Goal: Communication & Community: Answer question/provide support

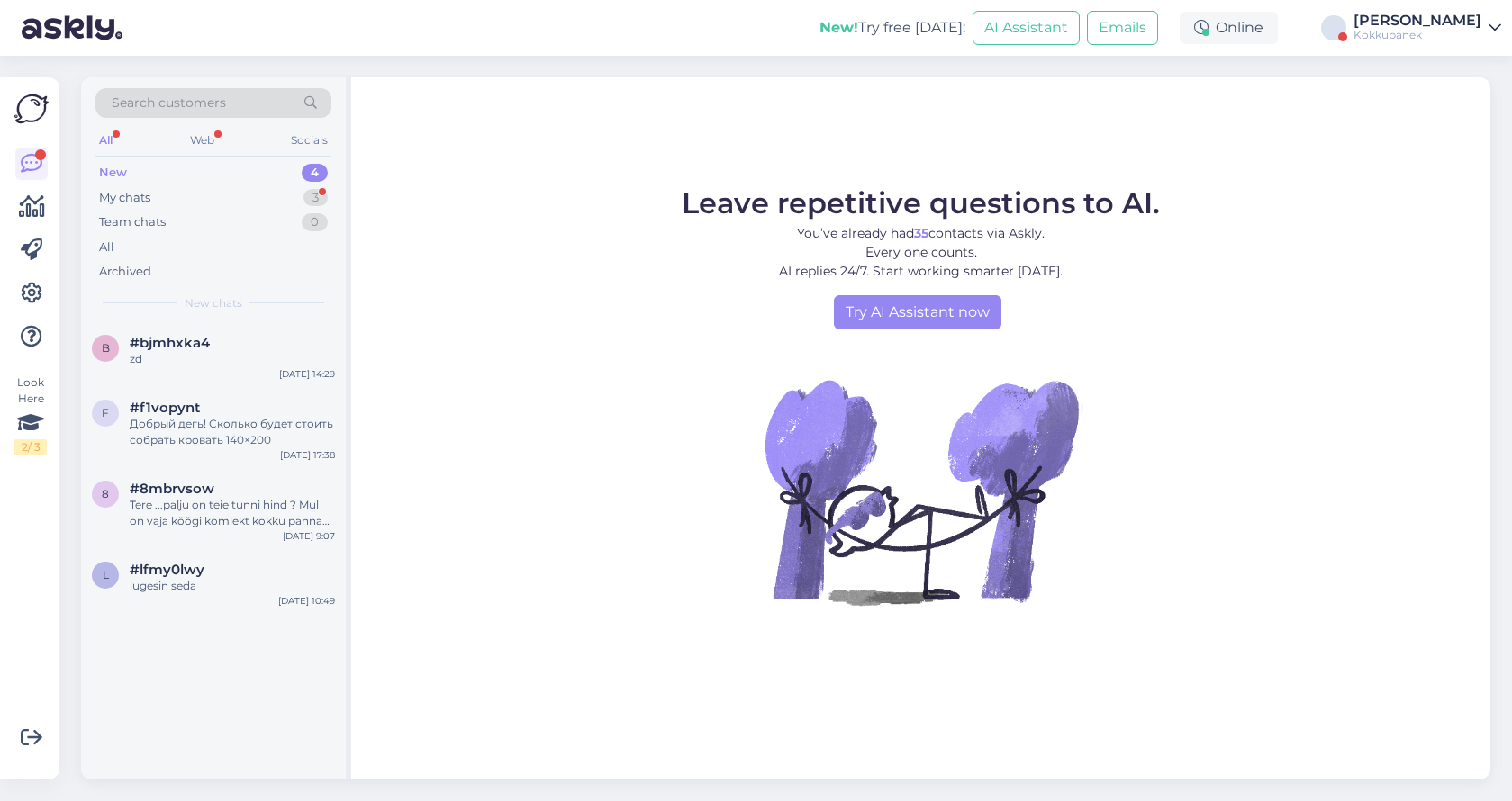
click at [1493, 28] on icon at bounding box center [1495, 27] width 13 height 15
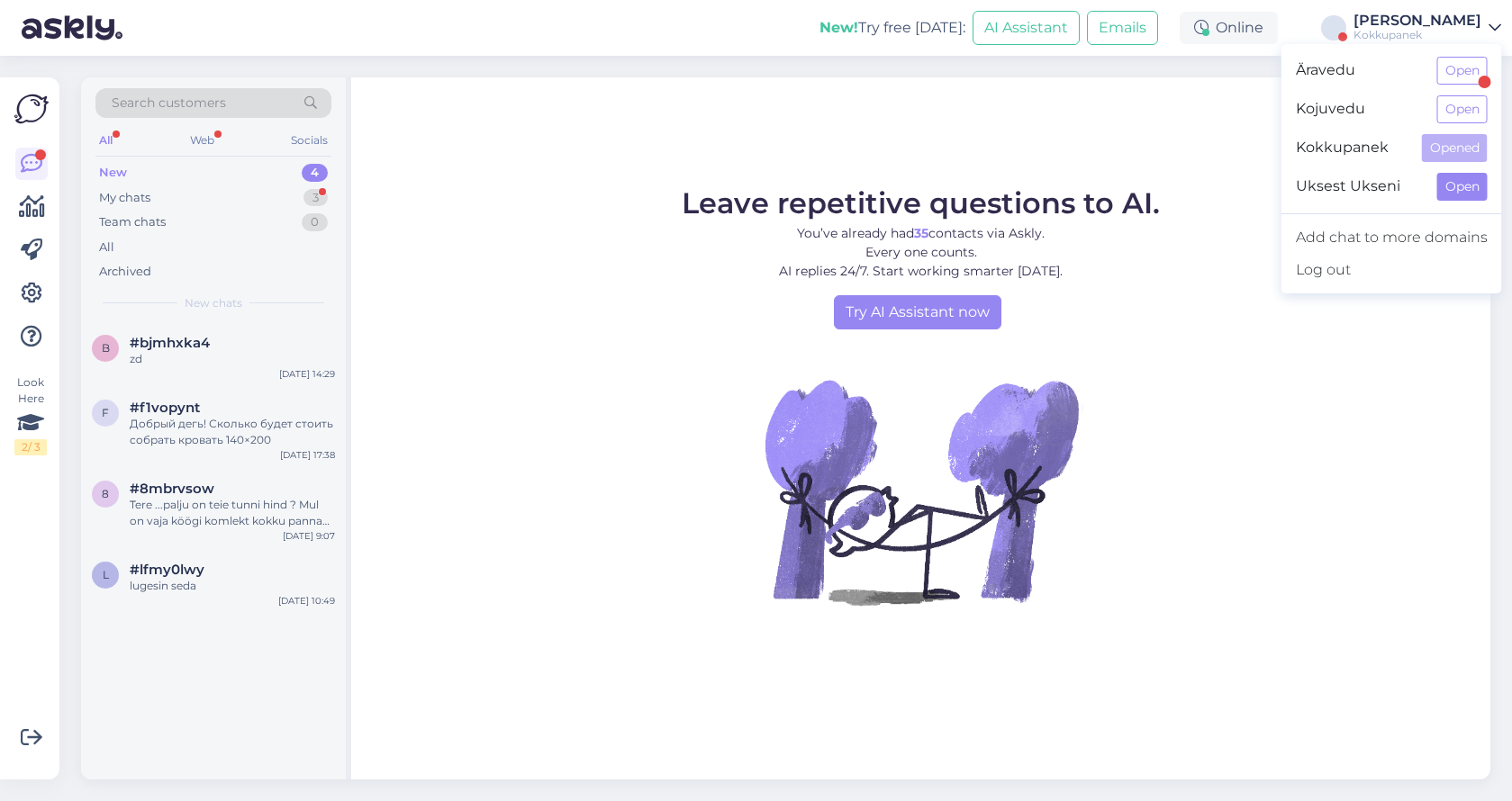
click at [1445, 193] on button "Open" at bounding box center [1462, 187] width 50 height 28
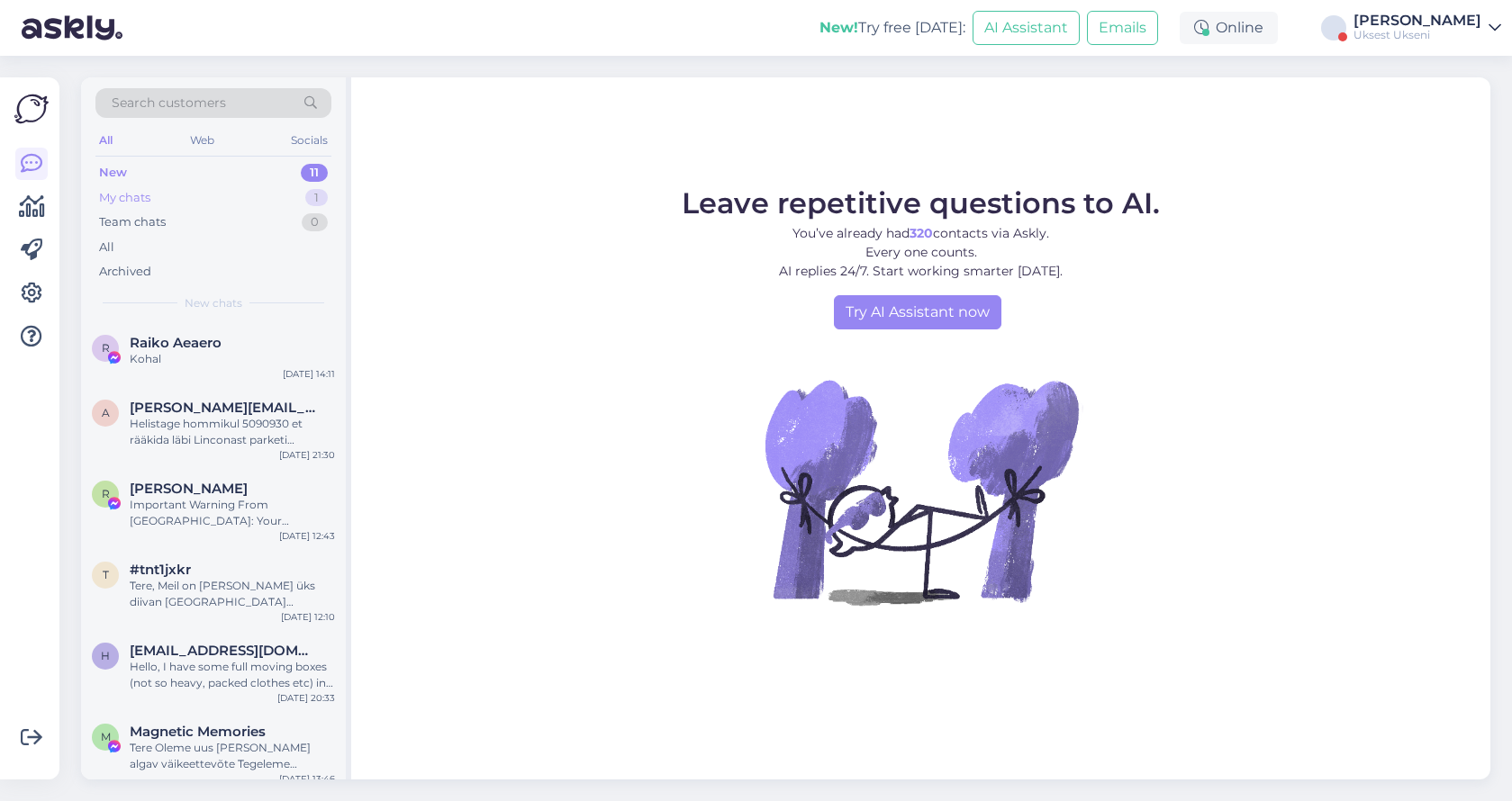
click at [153, 196] on div "My chats 1" at bounding box center [214, 198] width 236 height 25
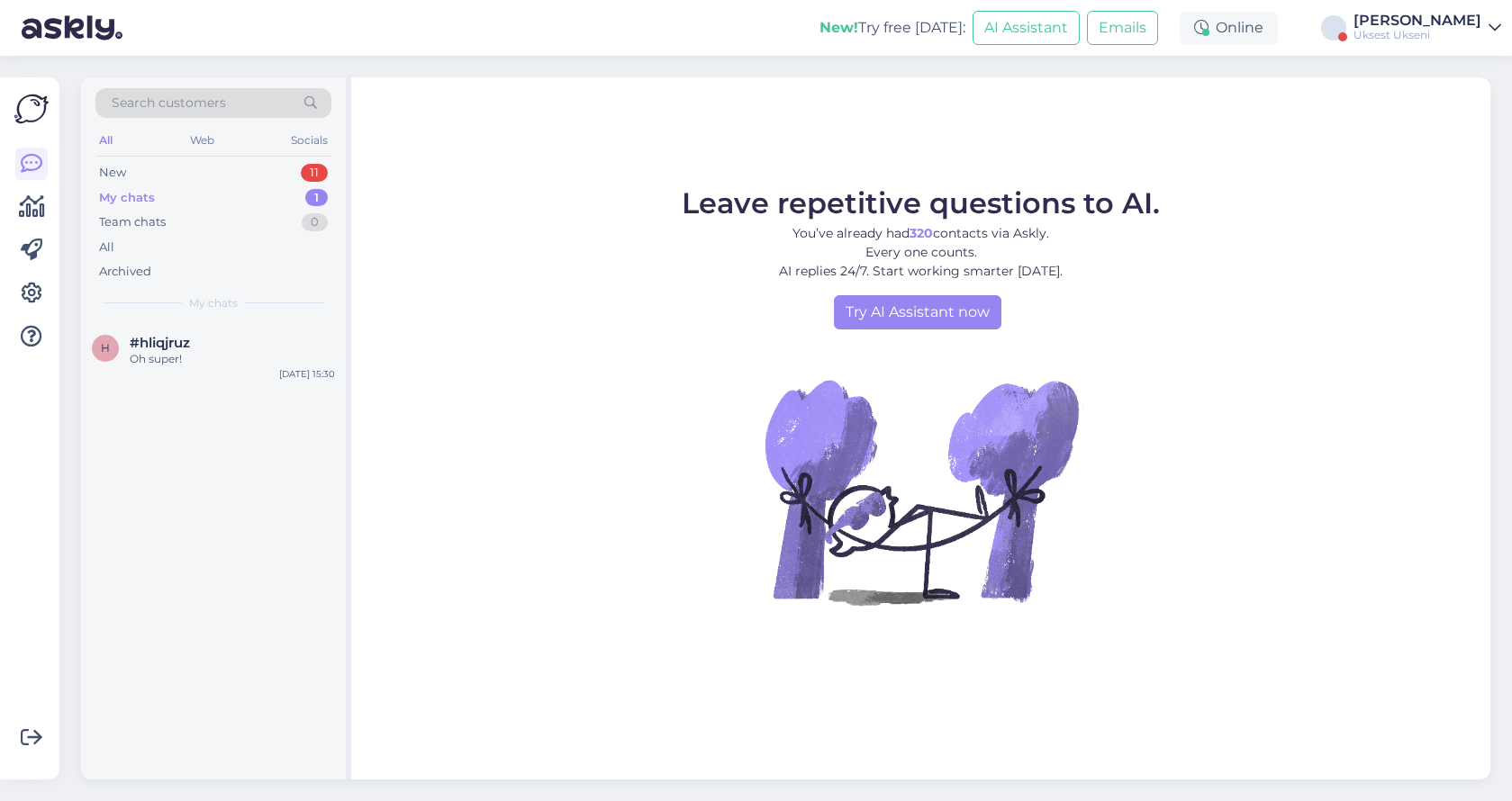
click at [1455, 43] on div "New! Try free [DATE]: AI Assistant Emails Online Артём Вэльсио Uksest [GEOGRAPH…" at bounding box center [756, 28] width 1512 height 56
click at [1479, 23] on div "[PERSON_NAME]" at bounding box center [1417, 20] width 128 height 15
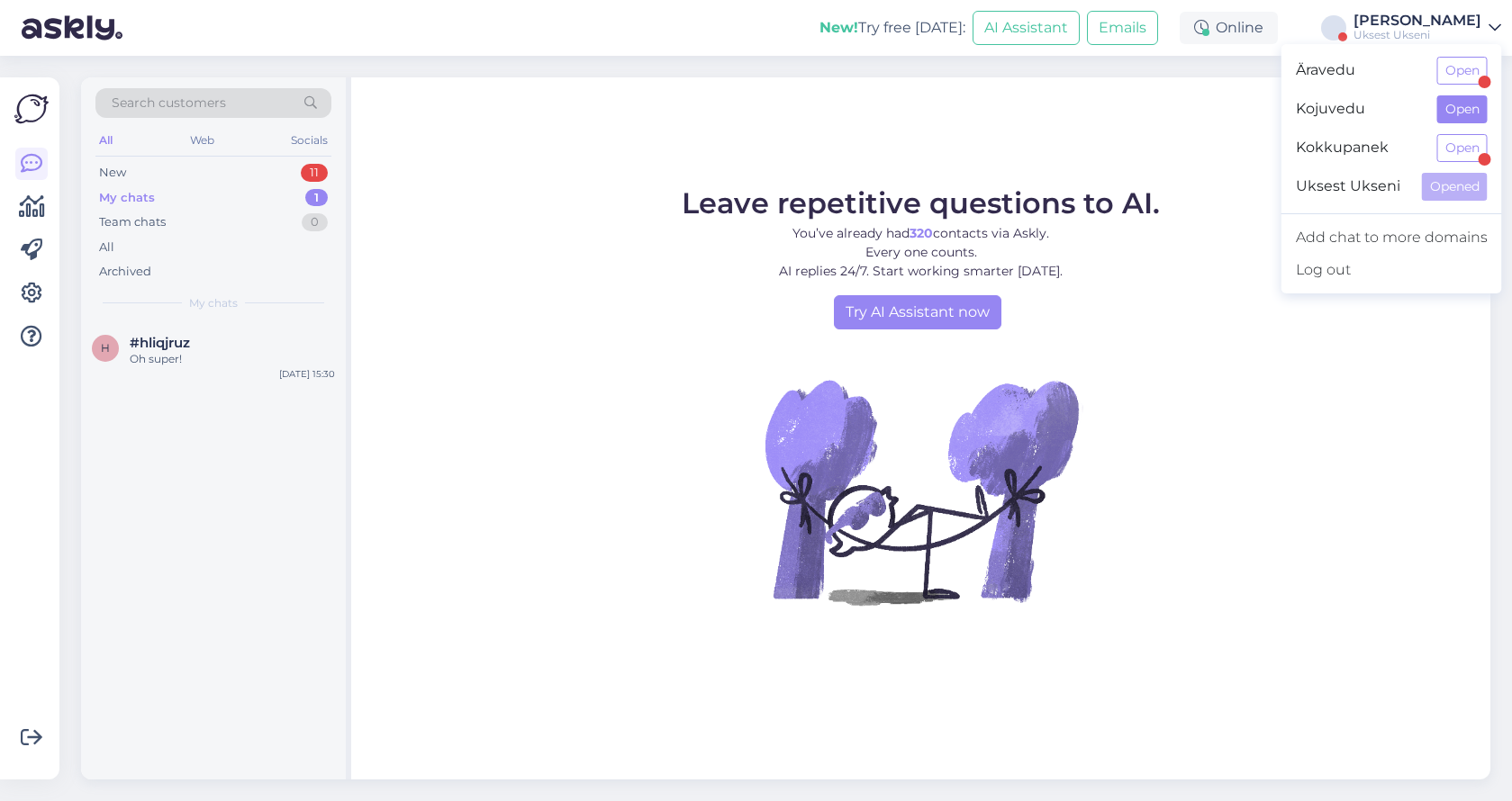
click at [1460, 109] on button "Open" at bounding box center [1462, 109] width 50 height 28
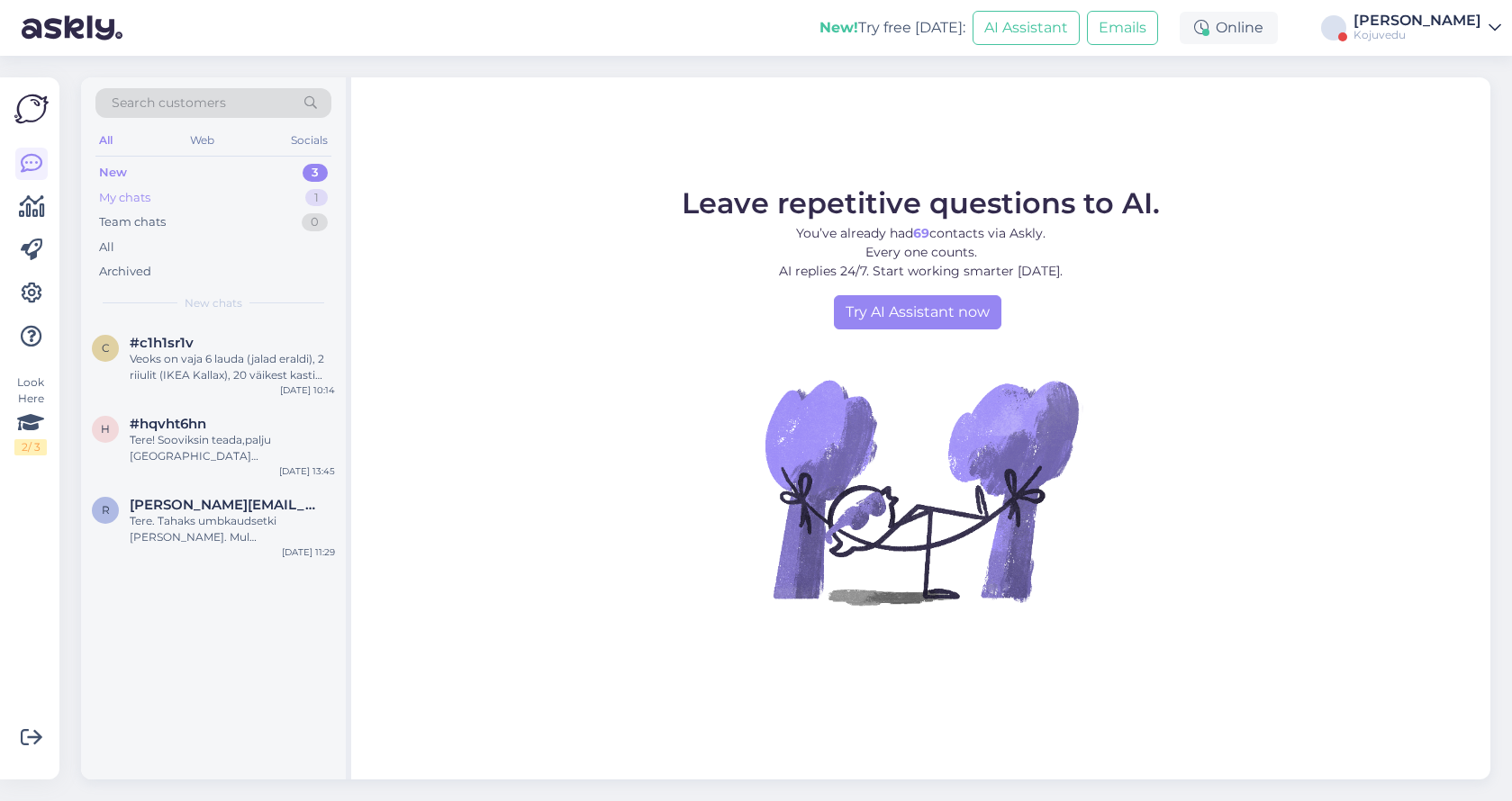
click at [148, 202] on div "My chats" at bounding box center [124, 197] width 51 height 18
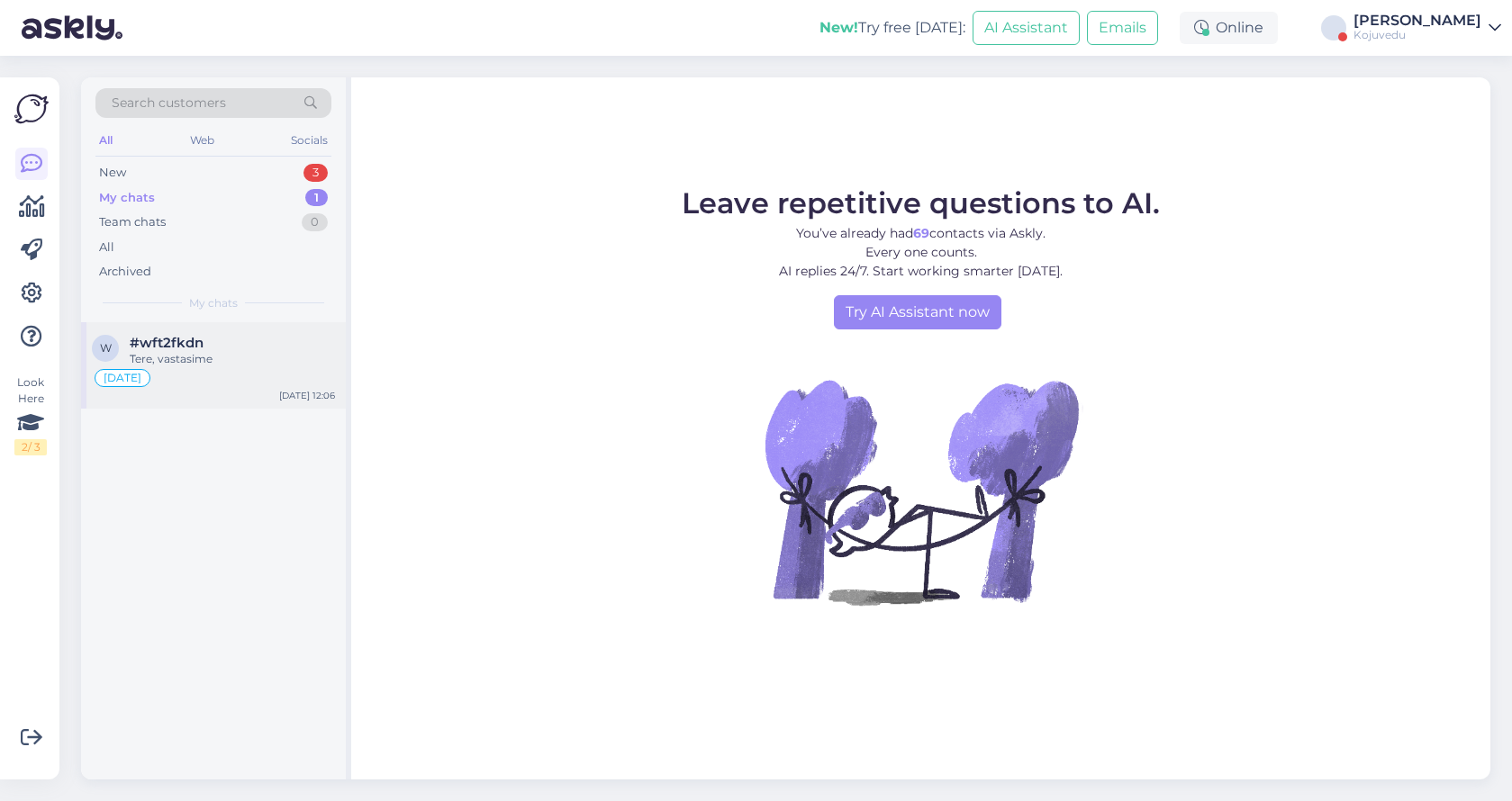
click at [223, 354] on div "Tere, vastasime" at bounding box center [232, 359] width 205 height 16
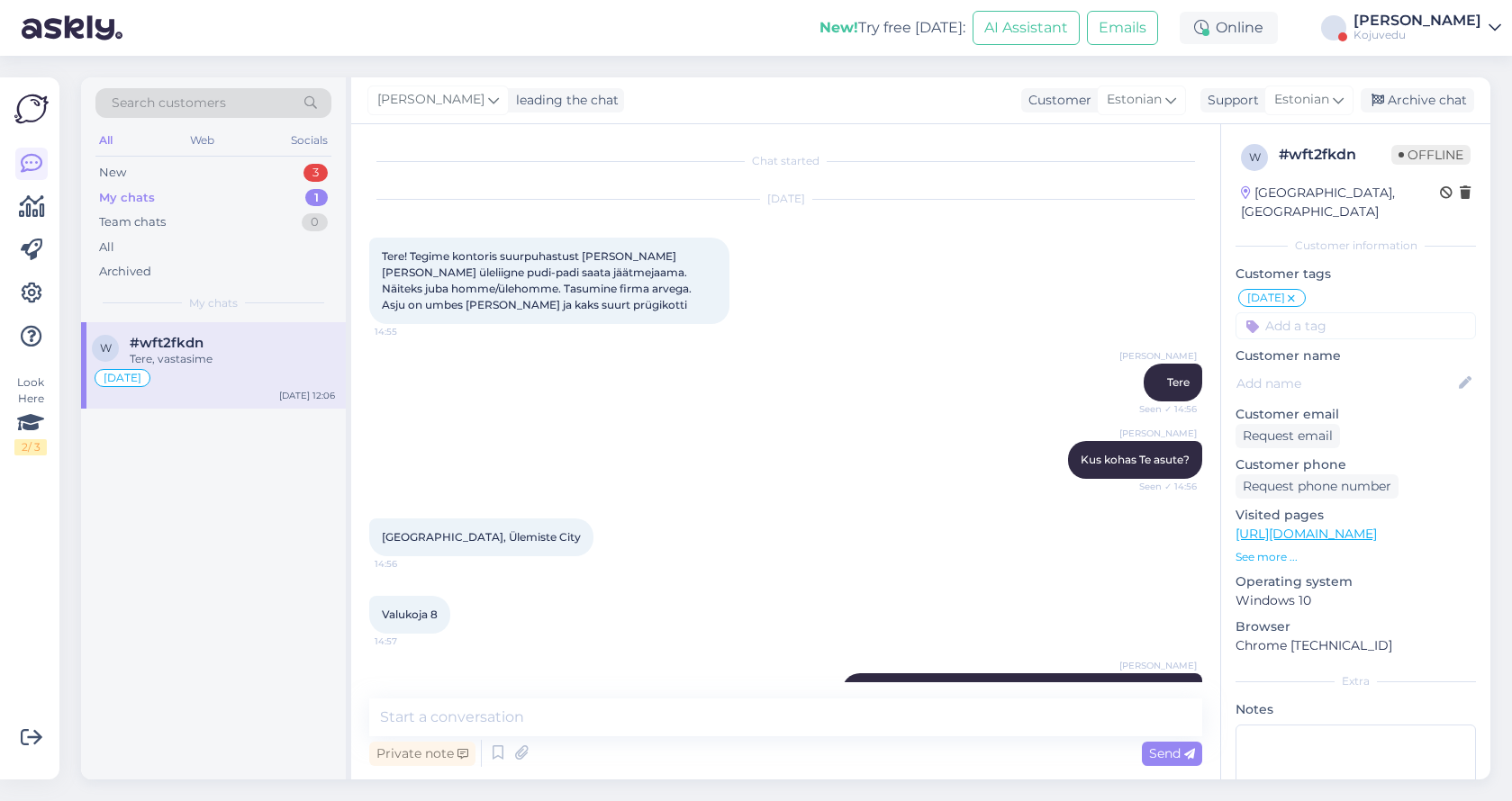
scroll to position [1303, 0]
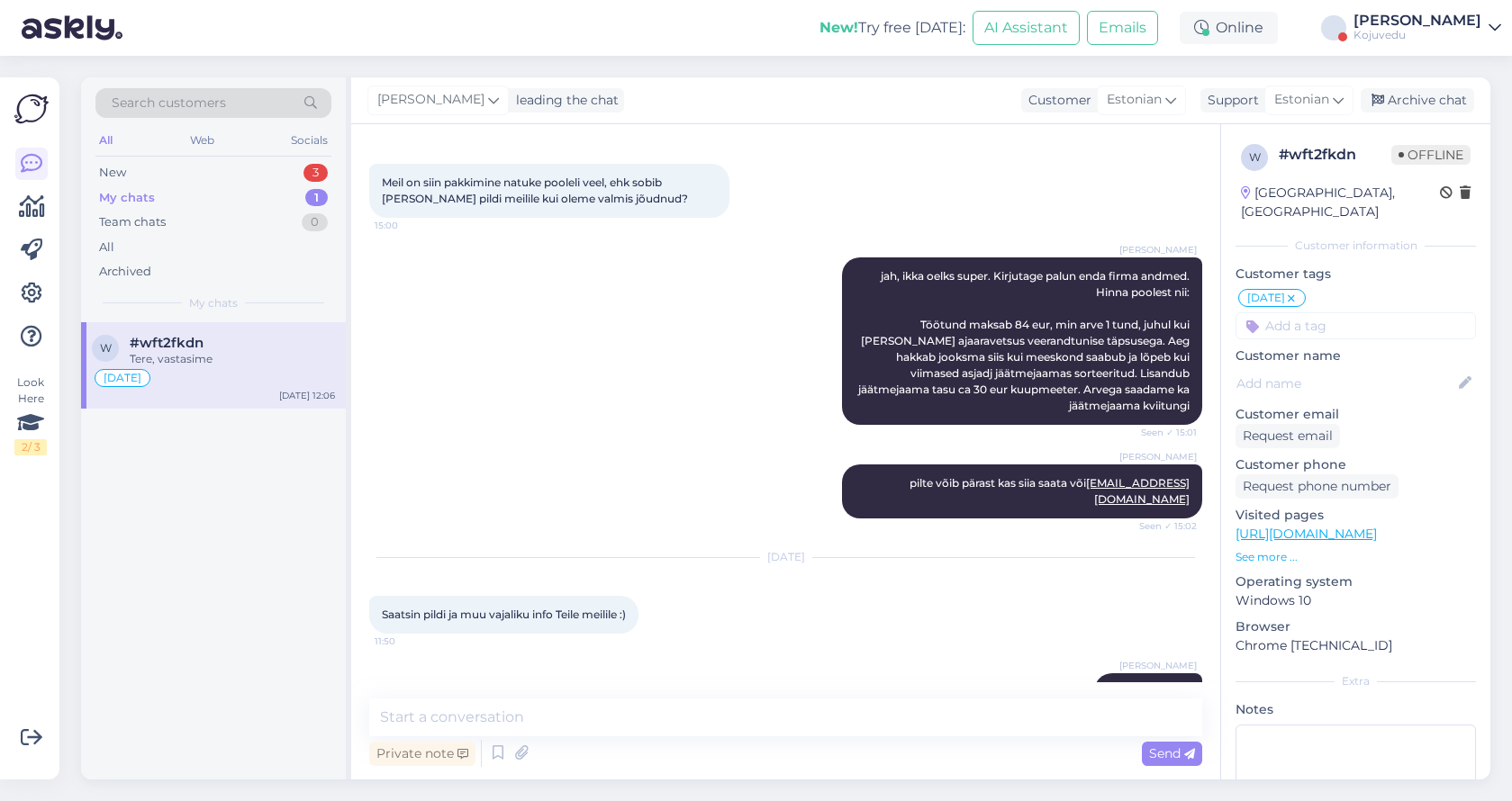
click at [1456, 45] on div "New! Try free [DATE]: AI Assistant Emails Online [PERSON_NAME][GEOGRAPHIC_DATA]" at bounding box center [756, 28] width 1512 height 56
click at [1486, 23] on link "[PERSON_NAME]" at bounding box center [1427, 28] width 148 height 29
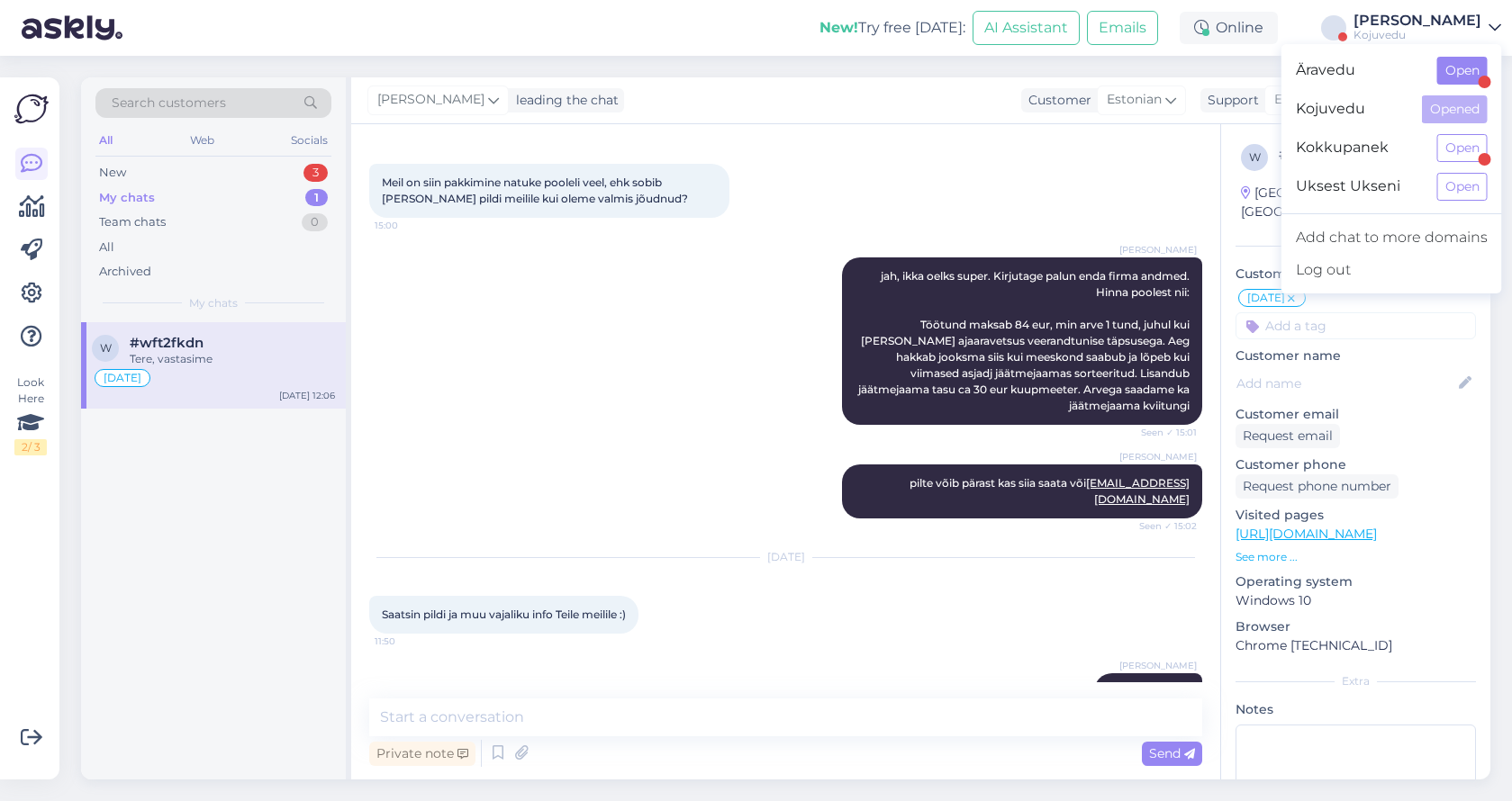
click at [1459, 75] on button "Open" at bounding box center [1462, 71] width 50 height 28
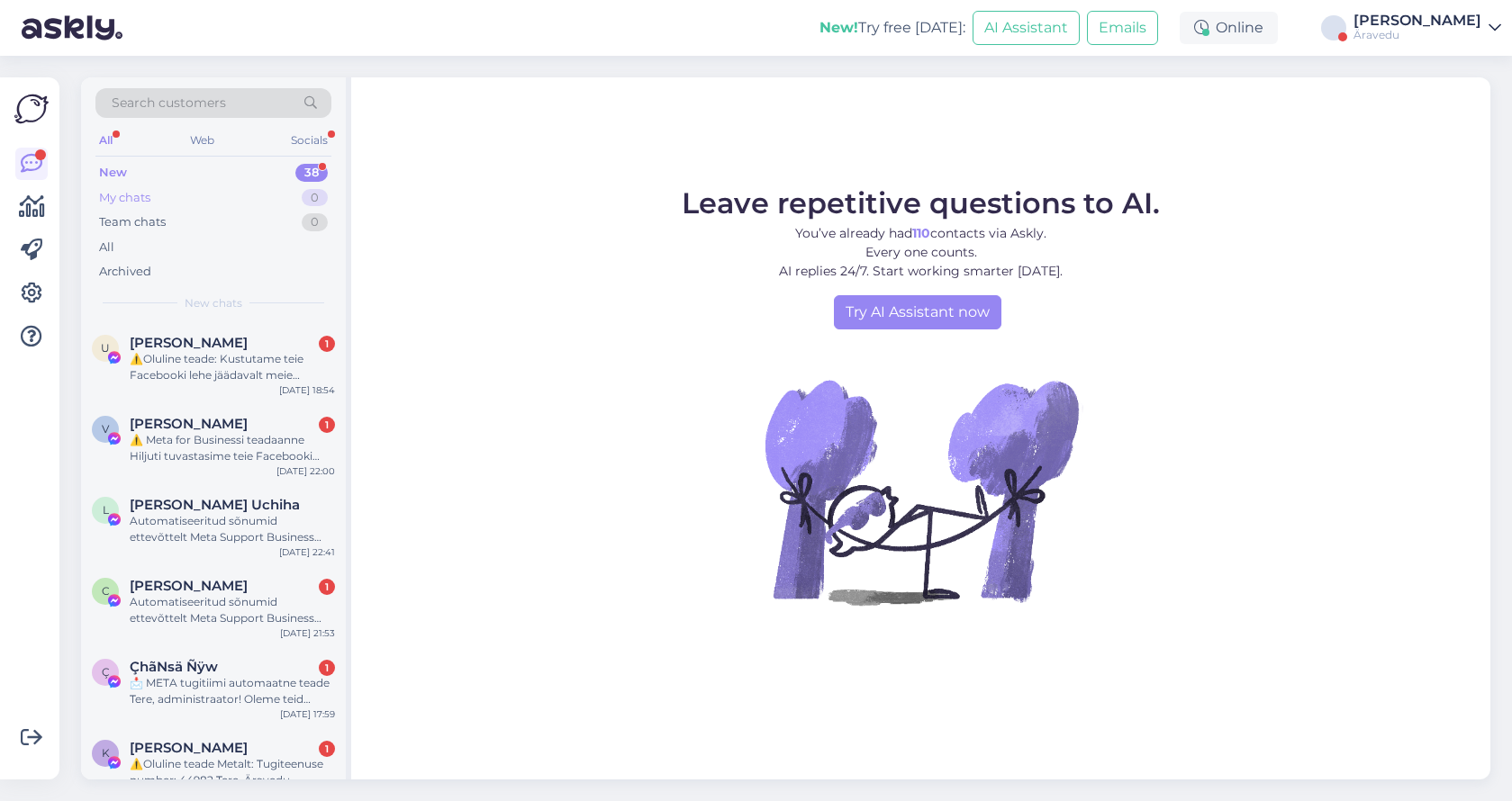
click at [145, 203] on div "My chats" at bounding box center [124, 197] width 51 height 18
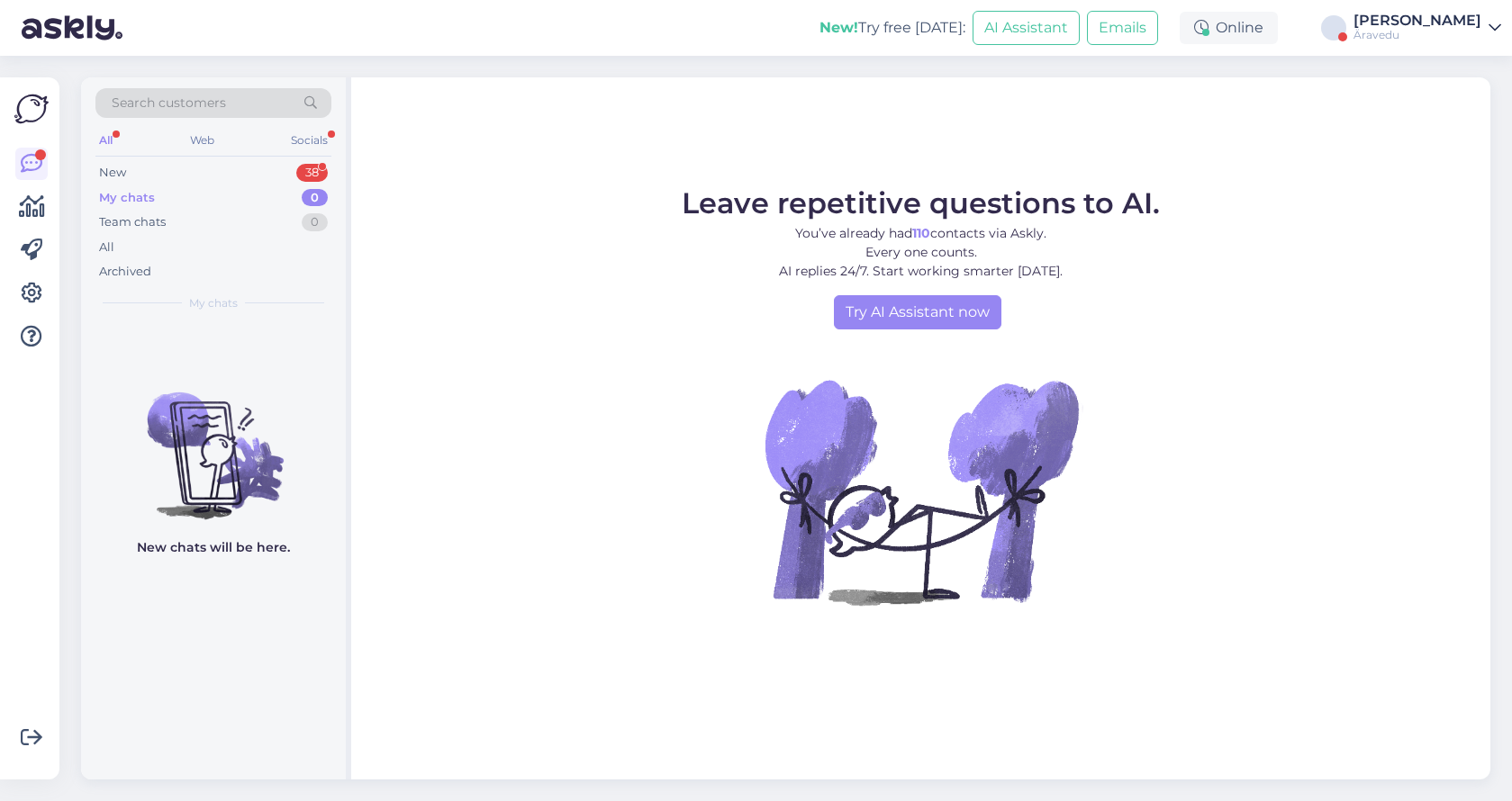
click at [1424, 25] on div "[PERSON_NAME]" at bounding box center [1417, 20] width 128 height 15
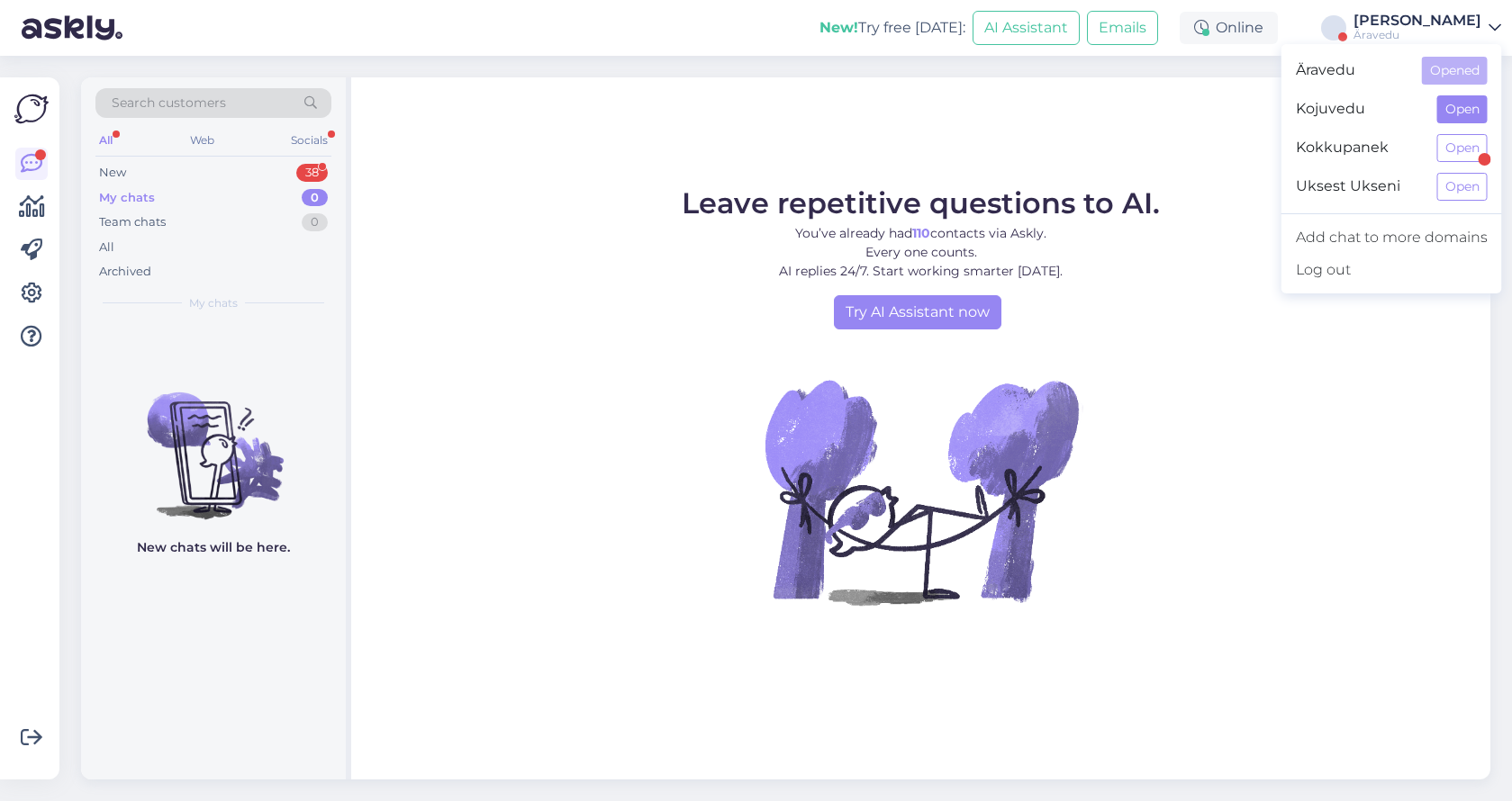
click at [1449, 114] on button "Open" at bounding box center [1462, 109] width 50 height 28
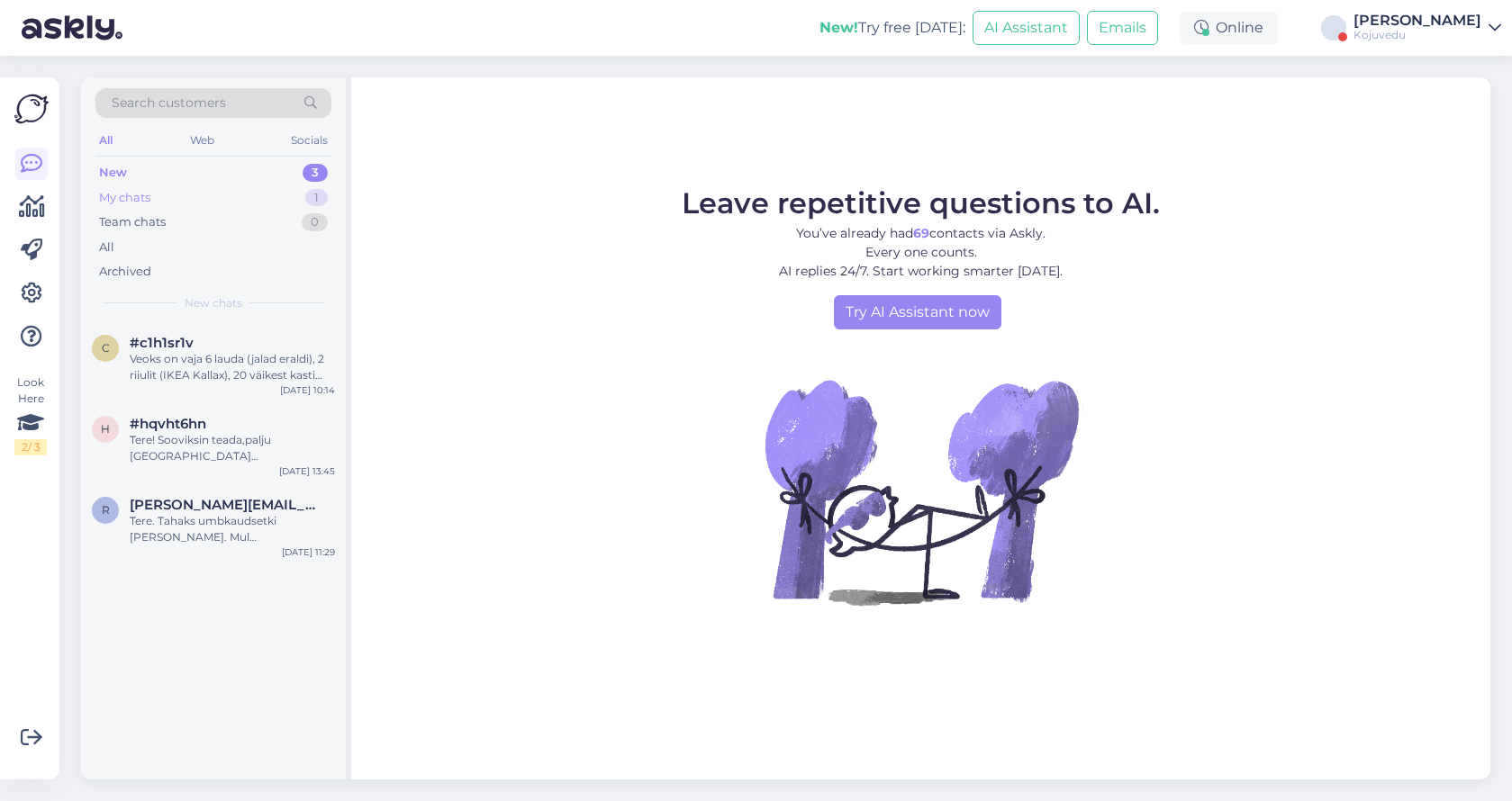
click at [185, 198] on div "My chats 1" at bounding box center [214, 198] width 236 height 25
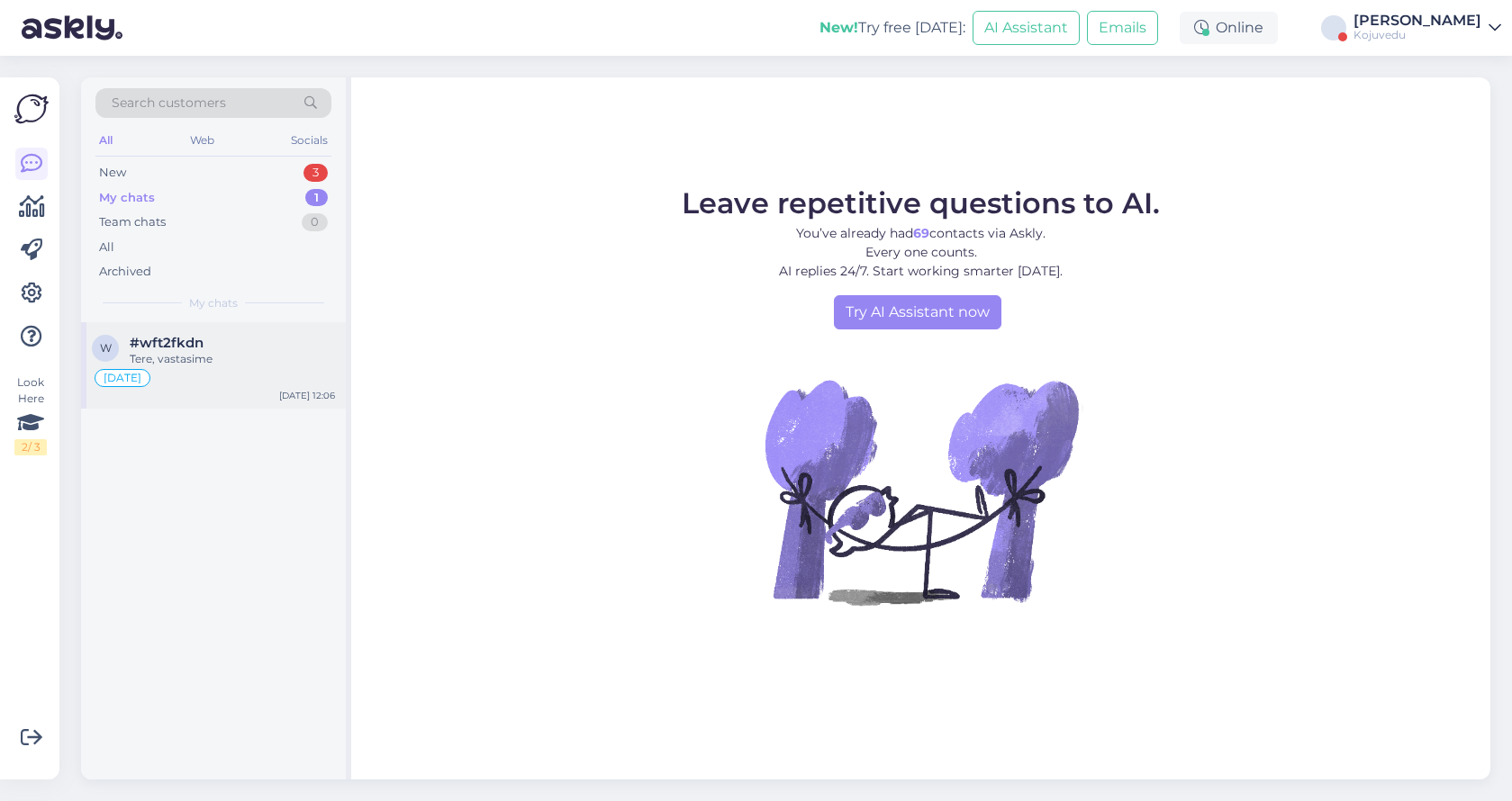
click at [193, 353] on div "Tere, vastasime" at bounding box center [232, 359] width 205 height 16
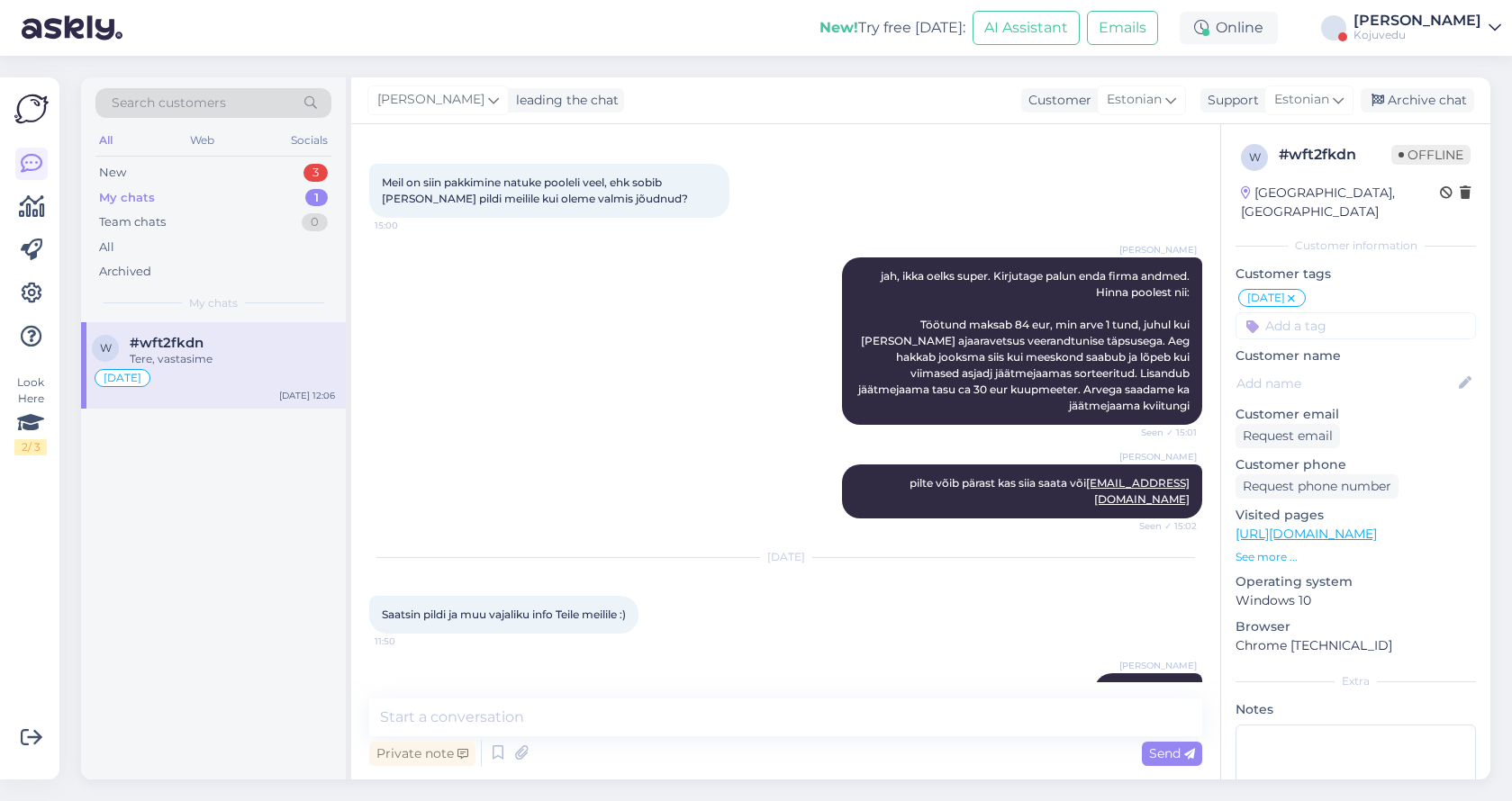
click at [1448, 19] on div "[PERSON_NAME]" at bounding box center [1417, 20] width 128 height 15
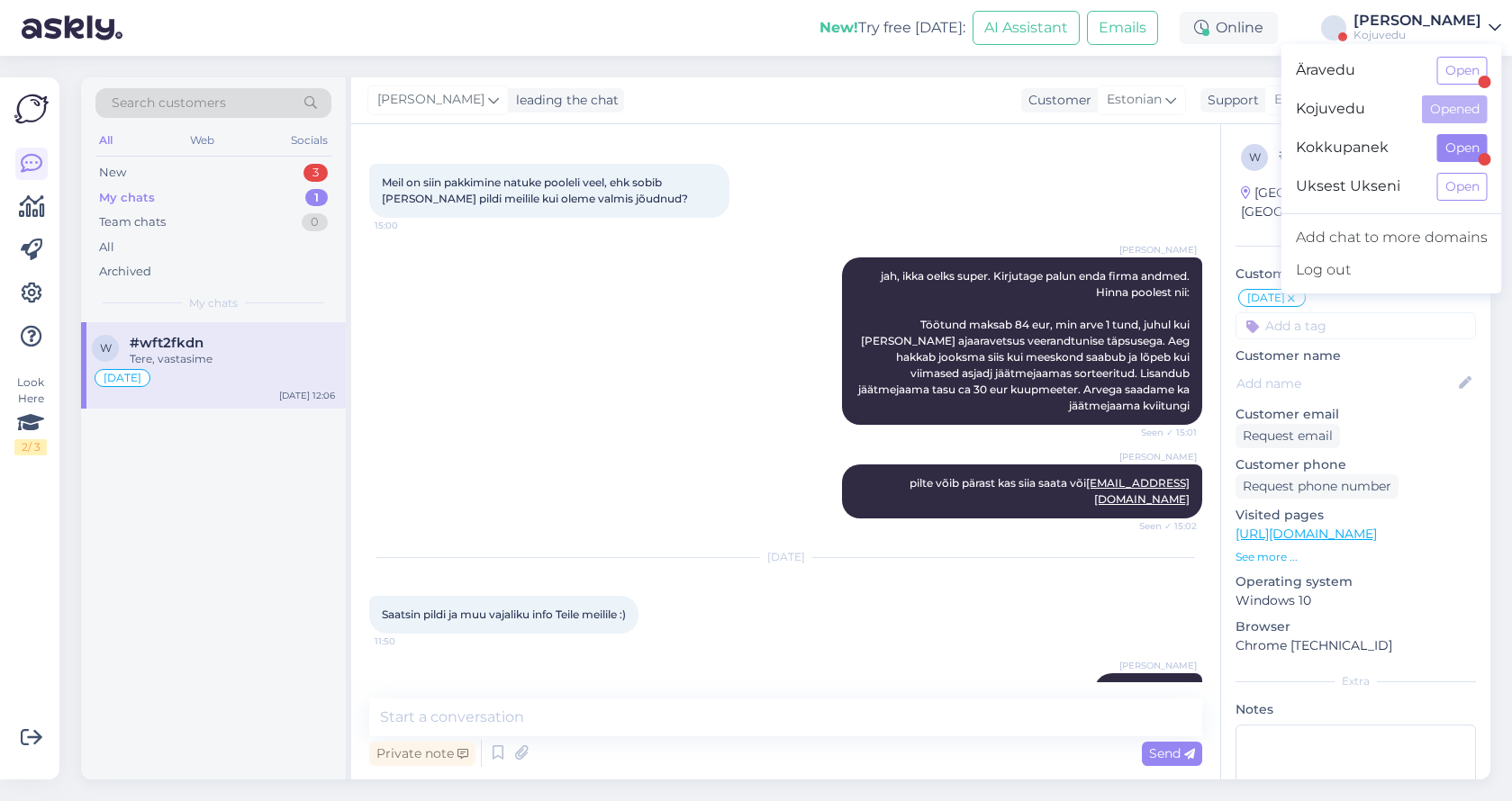
click at [1460, 150] on button "Open" at bounding box center [1462, 148] width 50 height 28
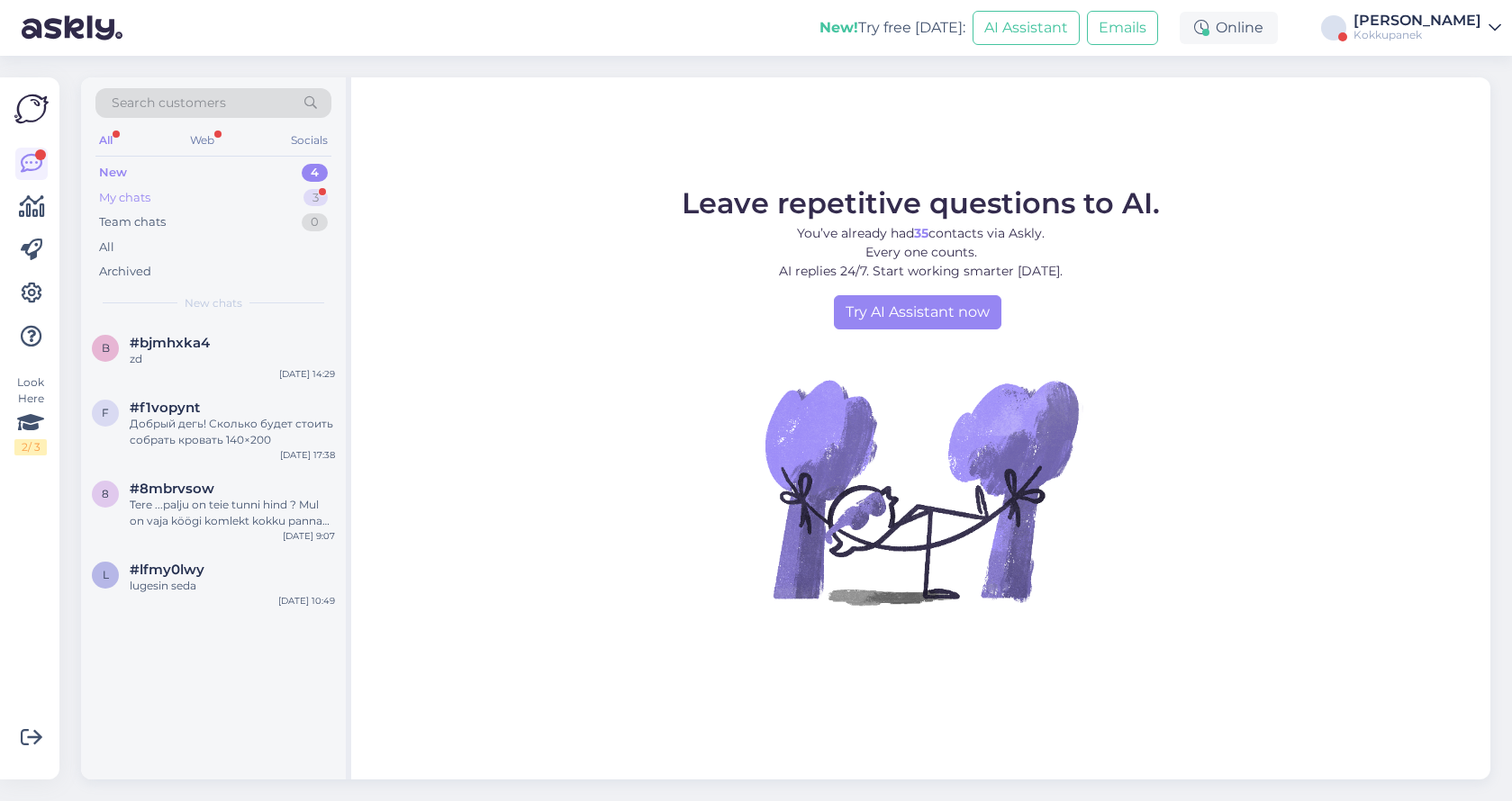
click at [202, 197] on div "My chats 3" at bounding box center [214, 198] width 236 height 25
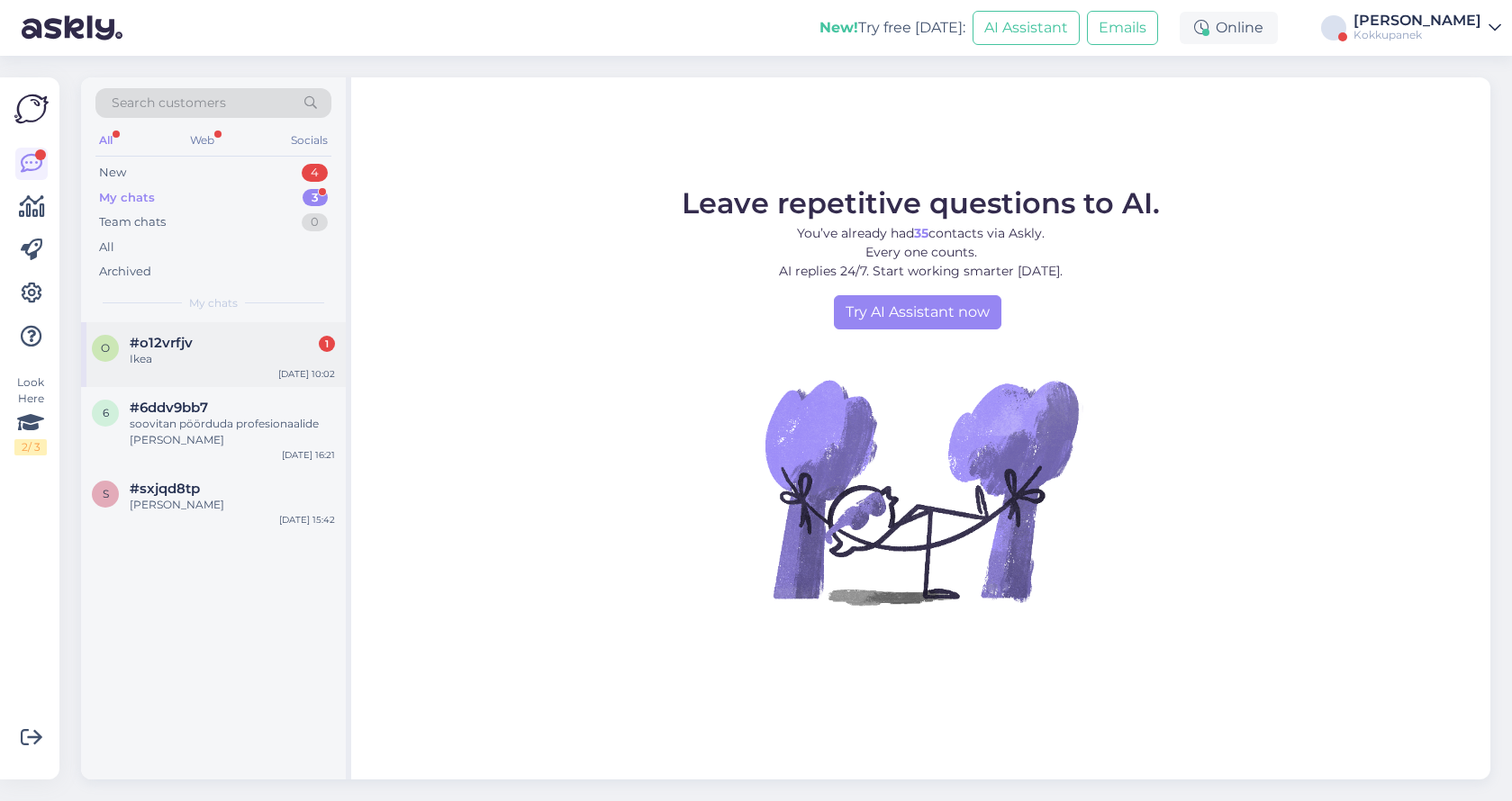
click at [228, 355] on div "Ikea" at bounding box center [232, 359] width 205 height 16
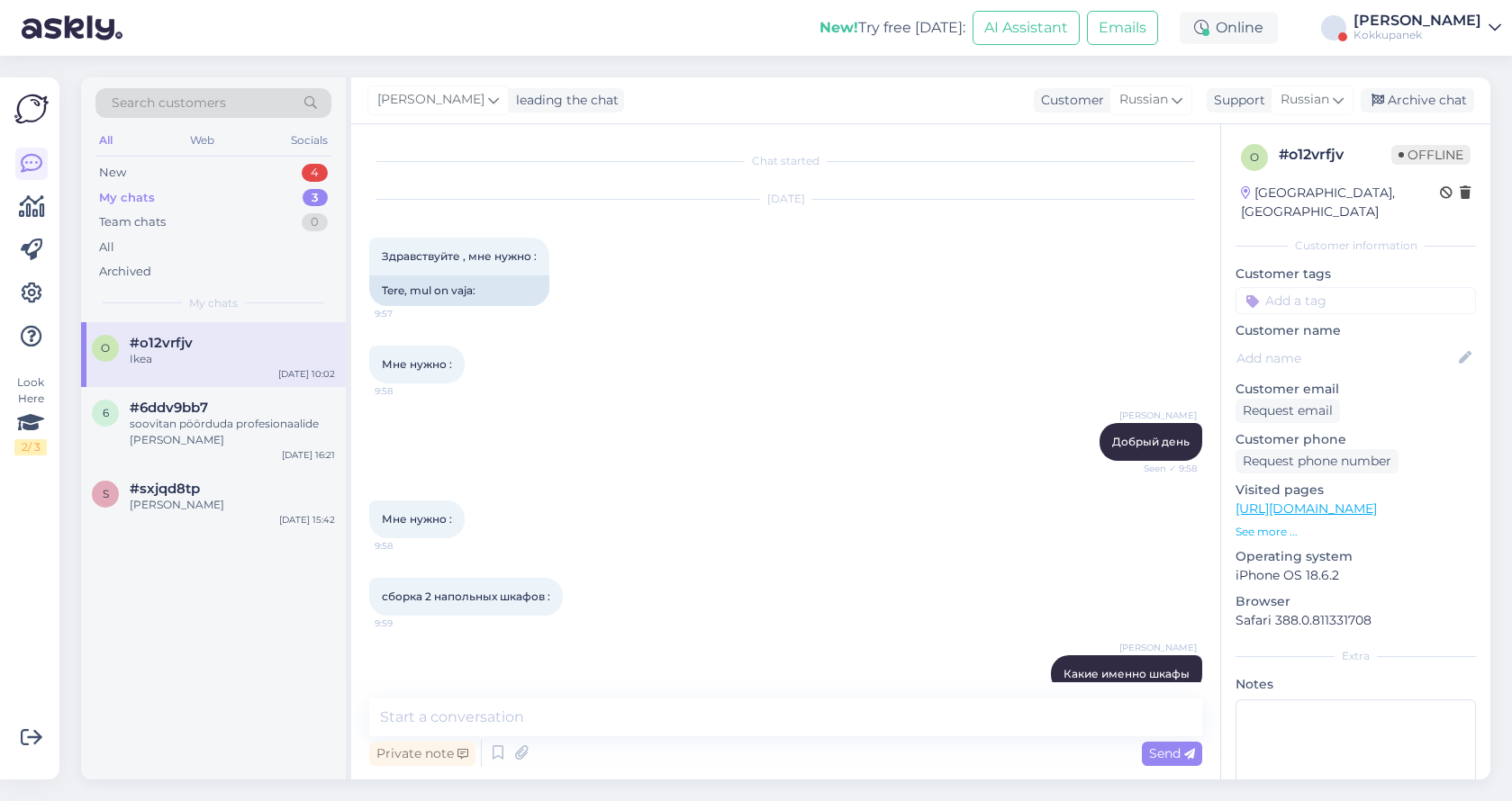
scroll to position [466, 0]
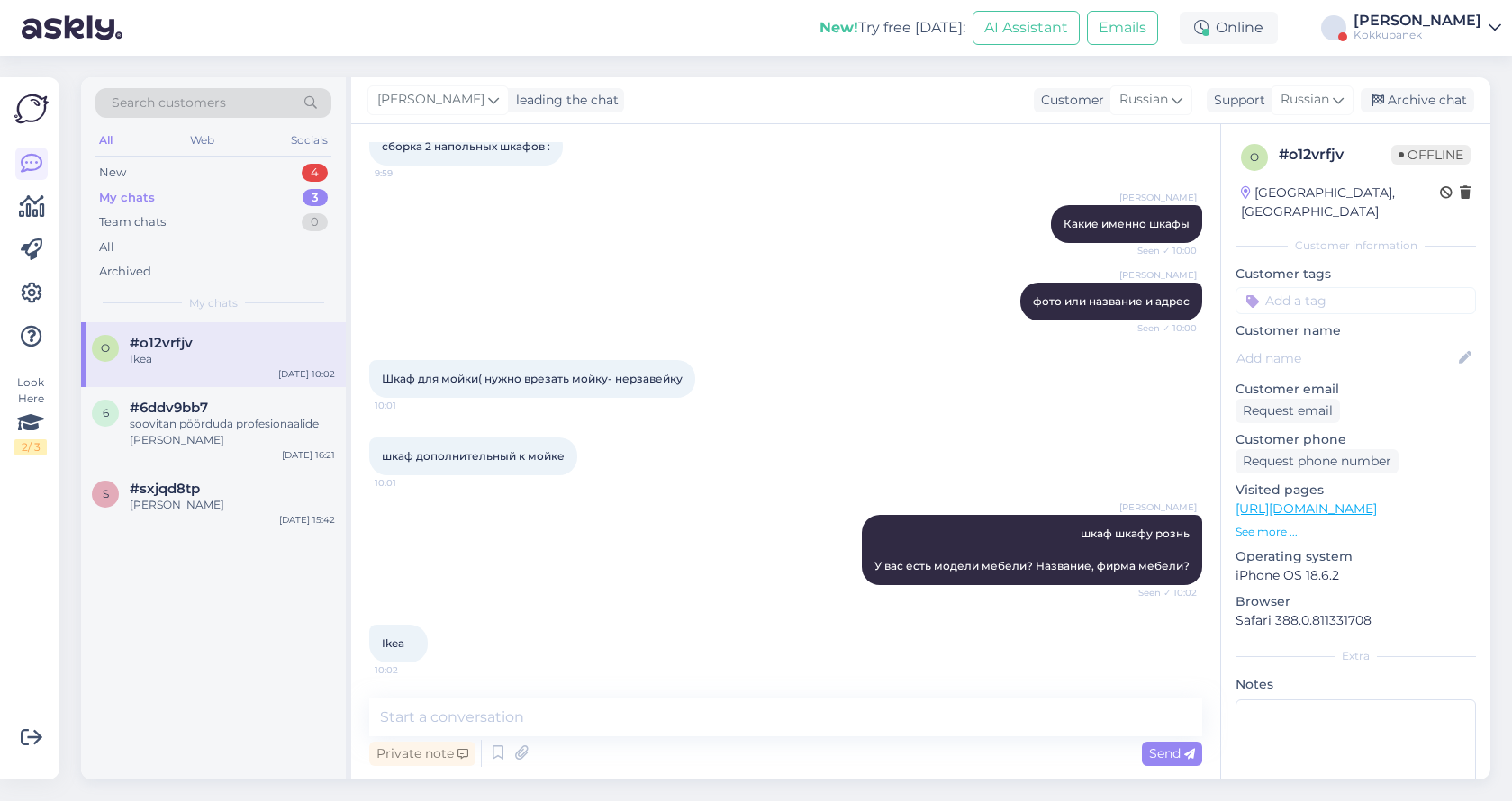
click at [1424, 36] on div "Kokkupanek" at bounding box center [1417, 35] width 128 height 15
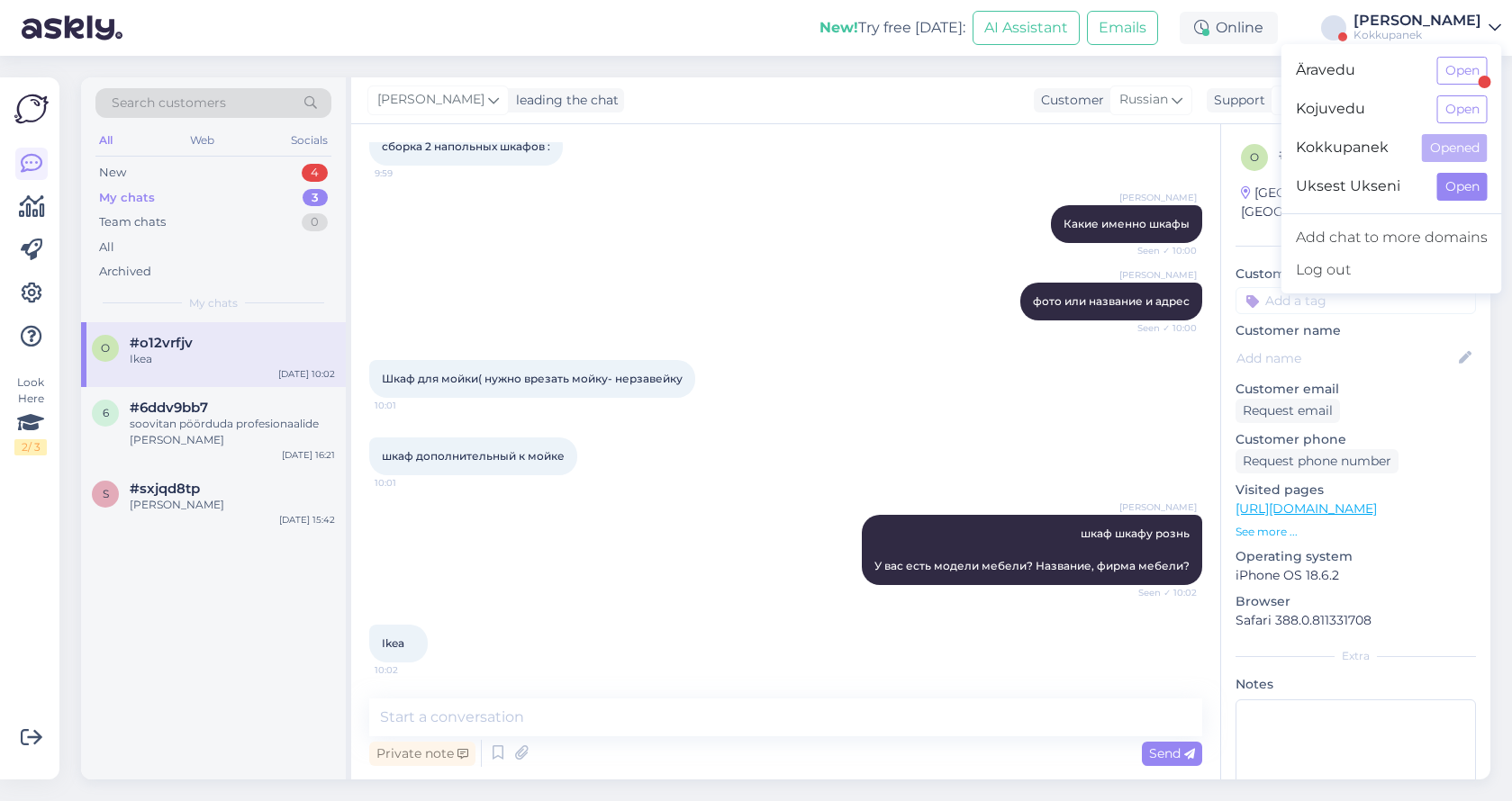
click at [1456, 193] on button "Open" at bounding box center [1462, 187] width 50 height 28
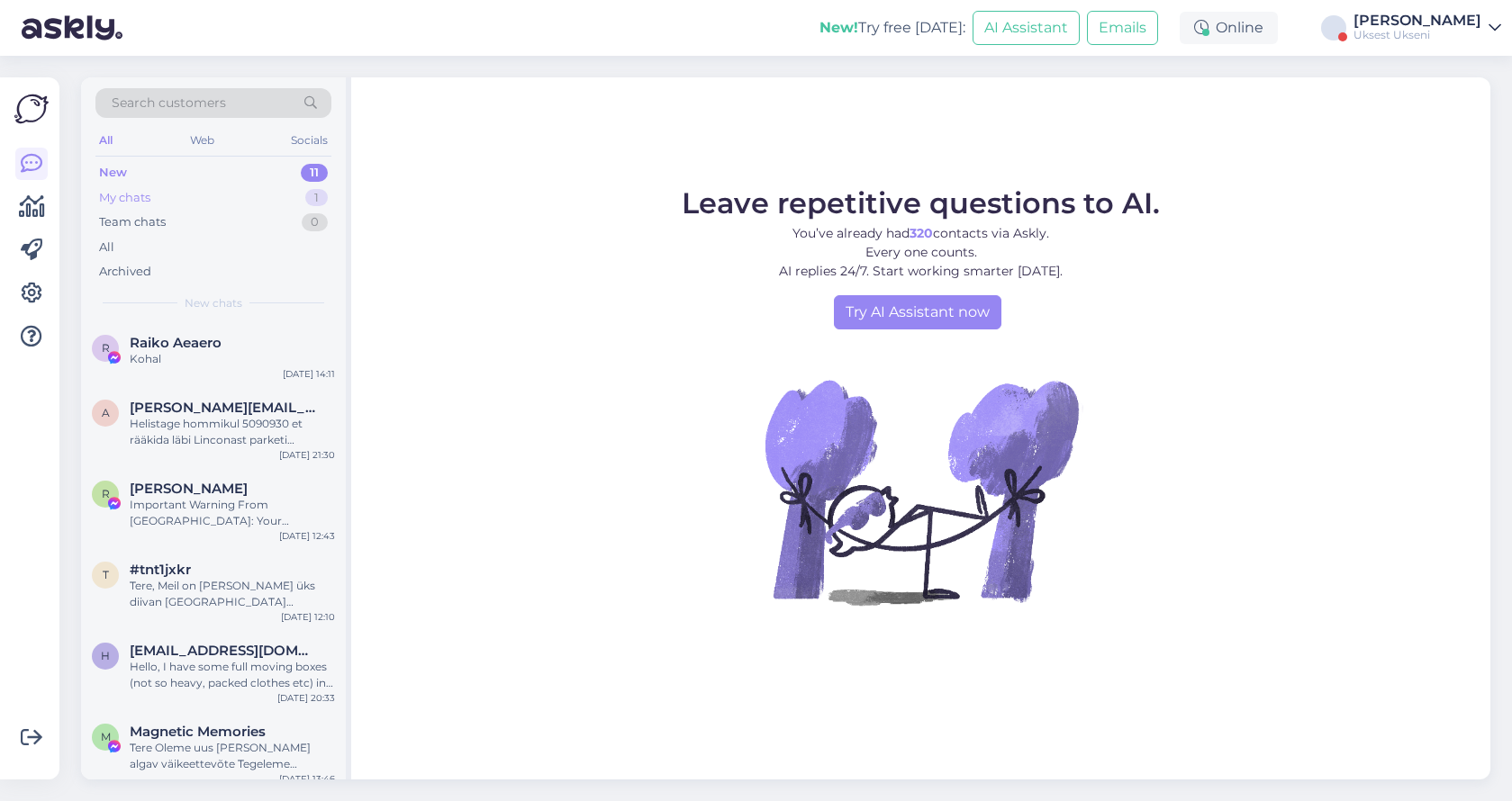
click at [136, 193] on div "My chats" at bounding box center [124, 197] width 51 height 18
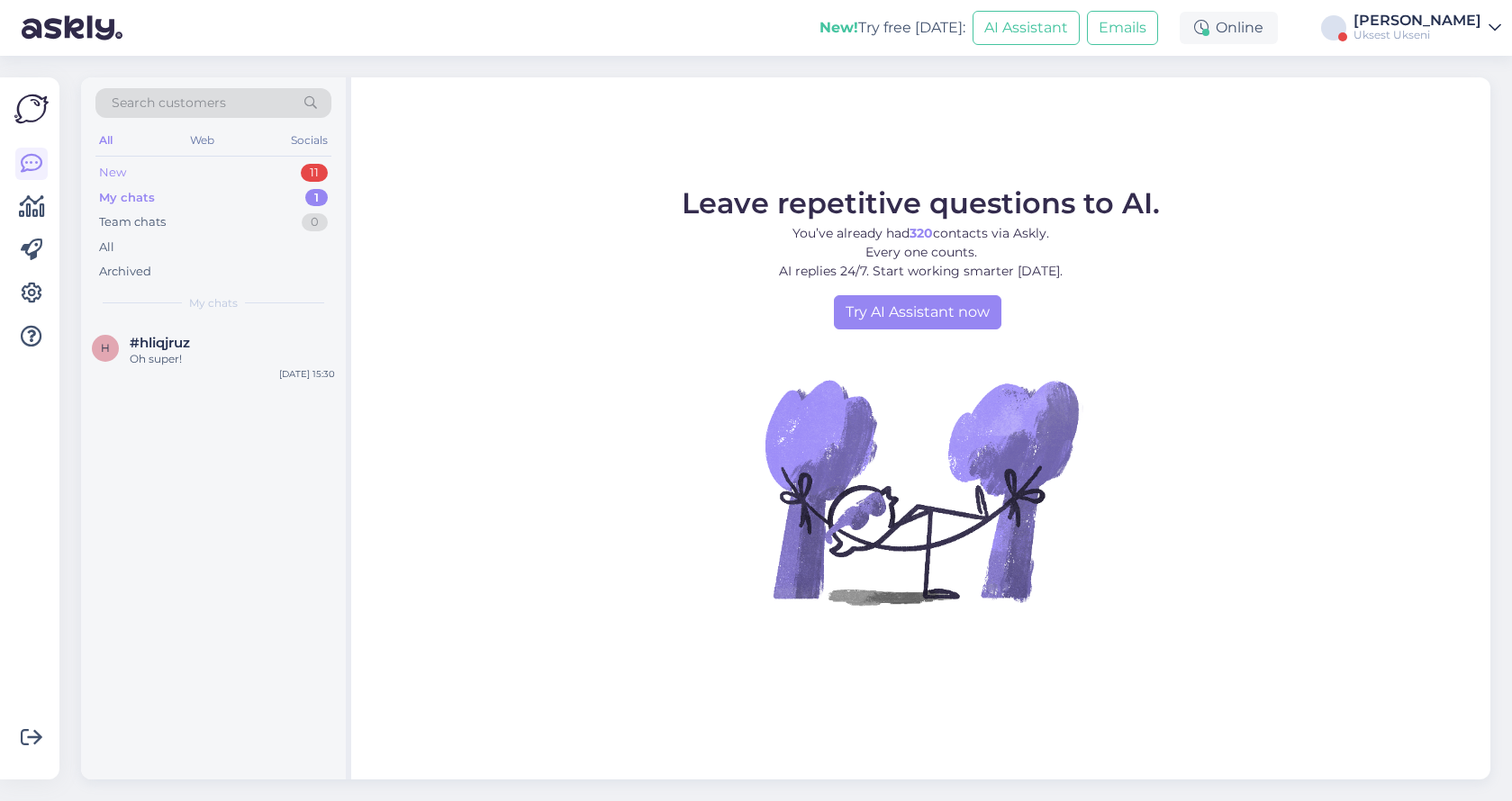
click at [135, 174] on div "New 11" at bounding box center [214, 173] width 236 height 25
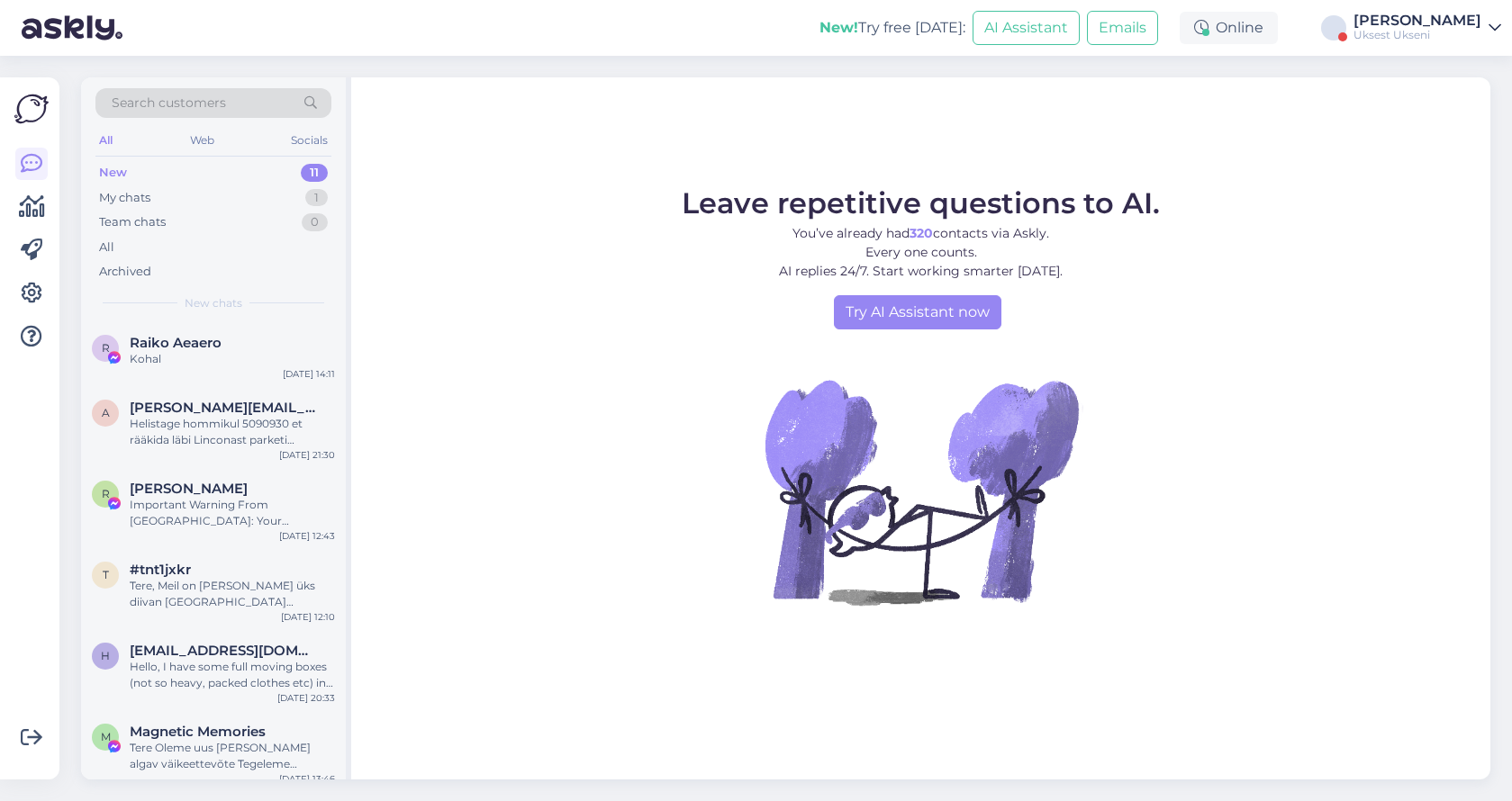
click at [1443, 8] on div "New! Try free [DATE]: AI Assistant Emails Online Артём Вэльсио Uksest [GEOGRAPH…" at bounding box center [756, 28] width 1512 height 56
click at [1462, 22] on div "[PERSON_NAME]" at bounding box center [1417, 20] width 128 height 15
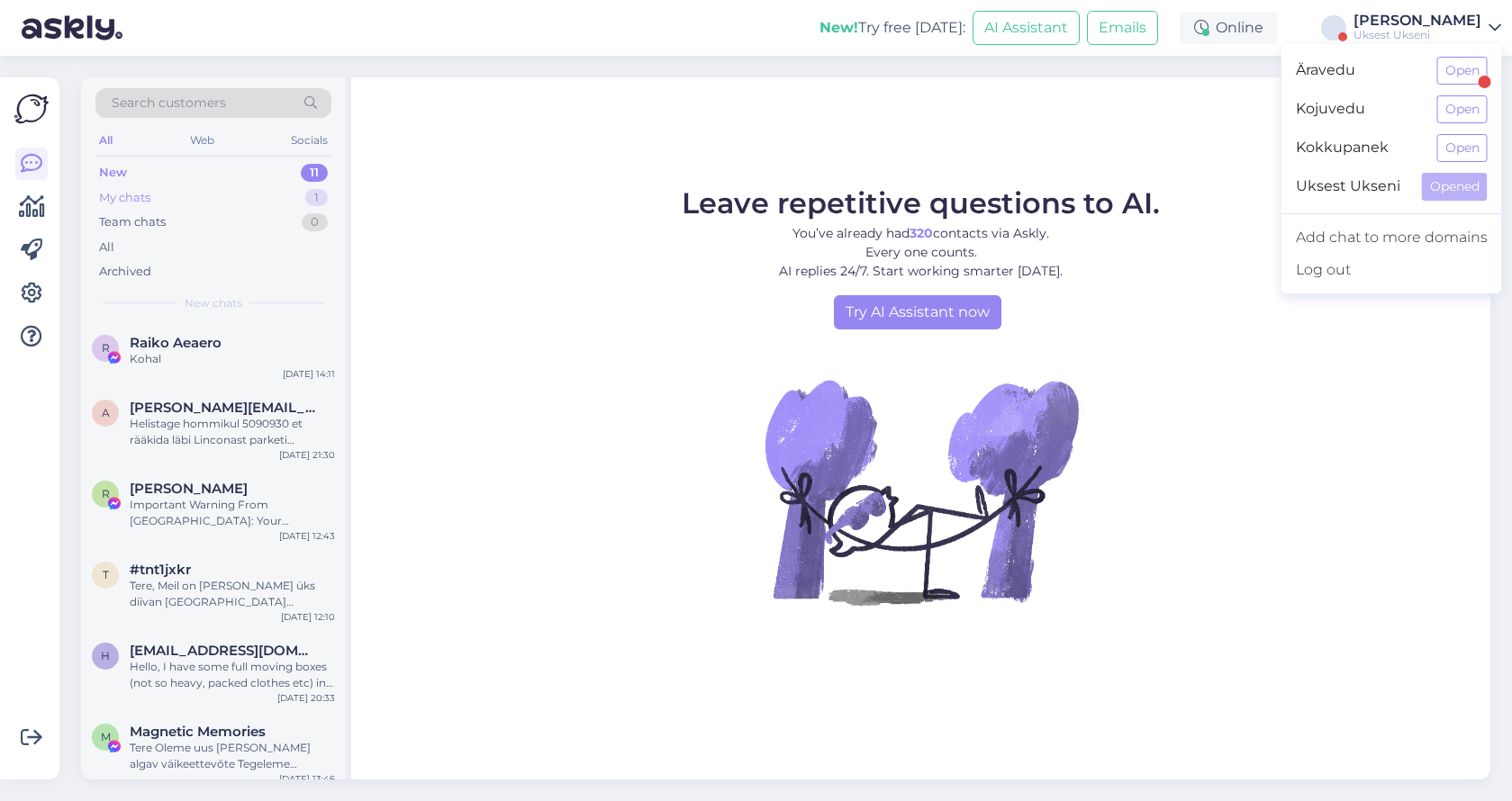
click at [142, 193] on div "My chats" at bounding box center [124, 197] width 51 height 18
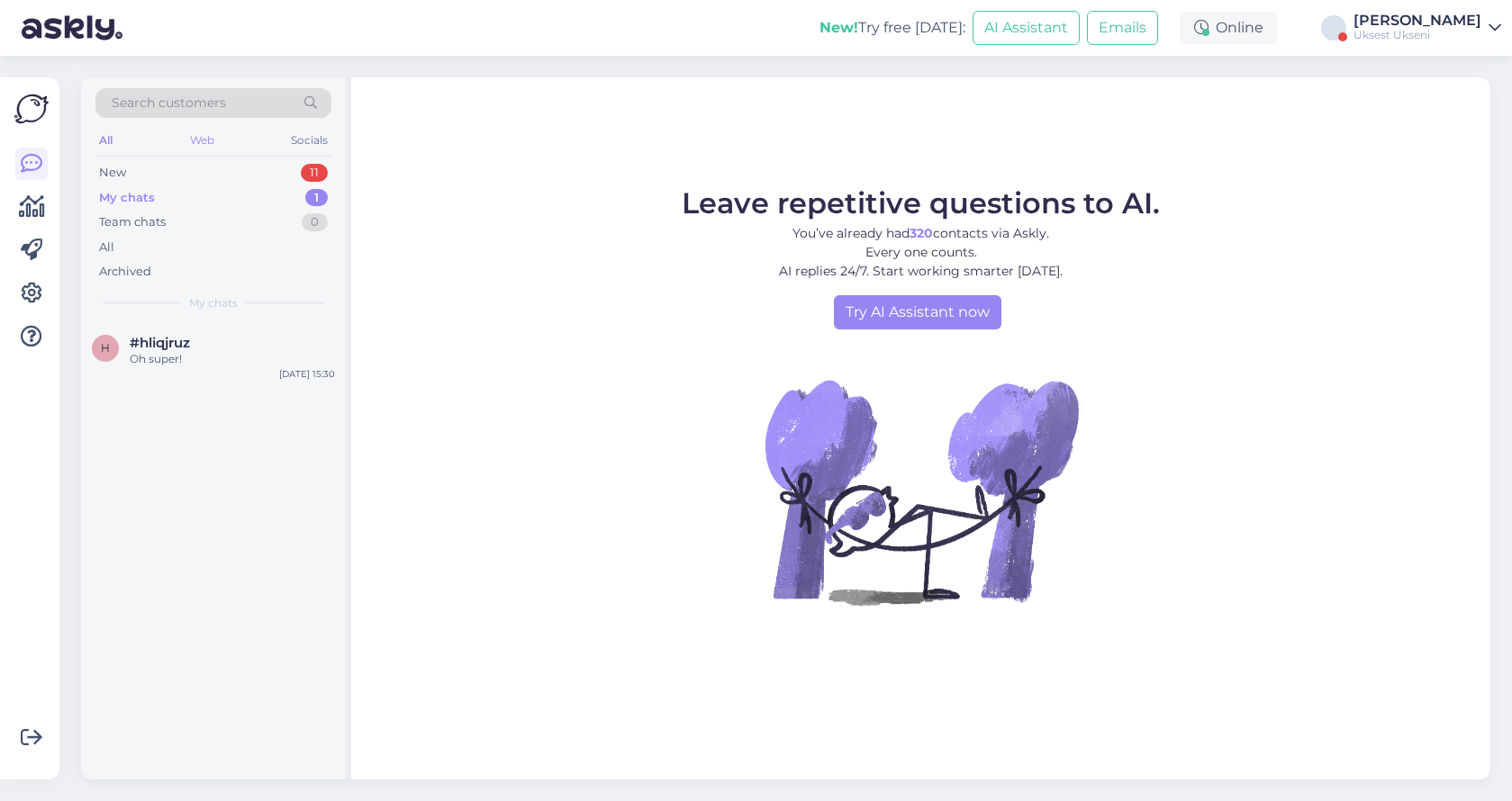
click at [196, 148] on div "Web" at bounding box center [202, 140] width 32 height 23
click at [325, 137] on div "Socials" at bounding box center [310, 140] width 45 height 23
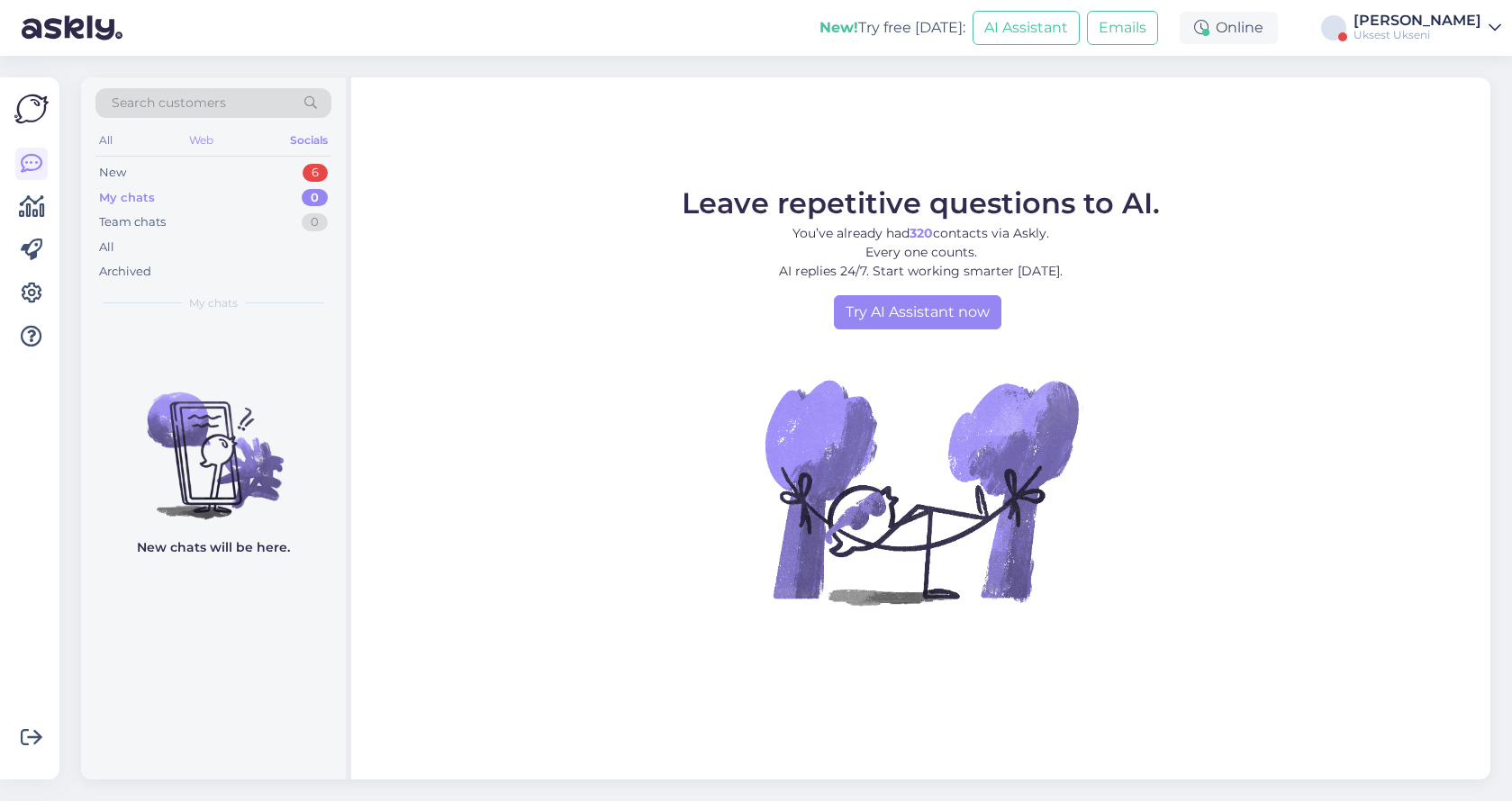
click at [205, 135] on div "Web" at bounding box center [201, 140] width 32 height 23
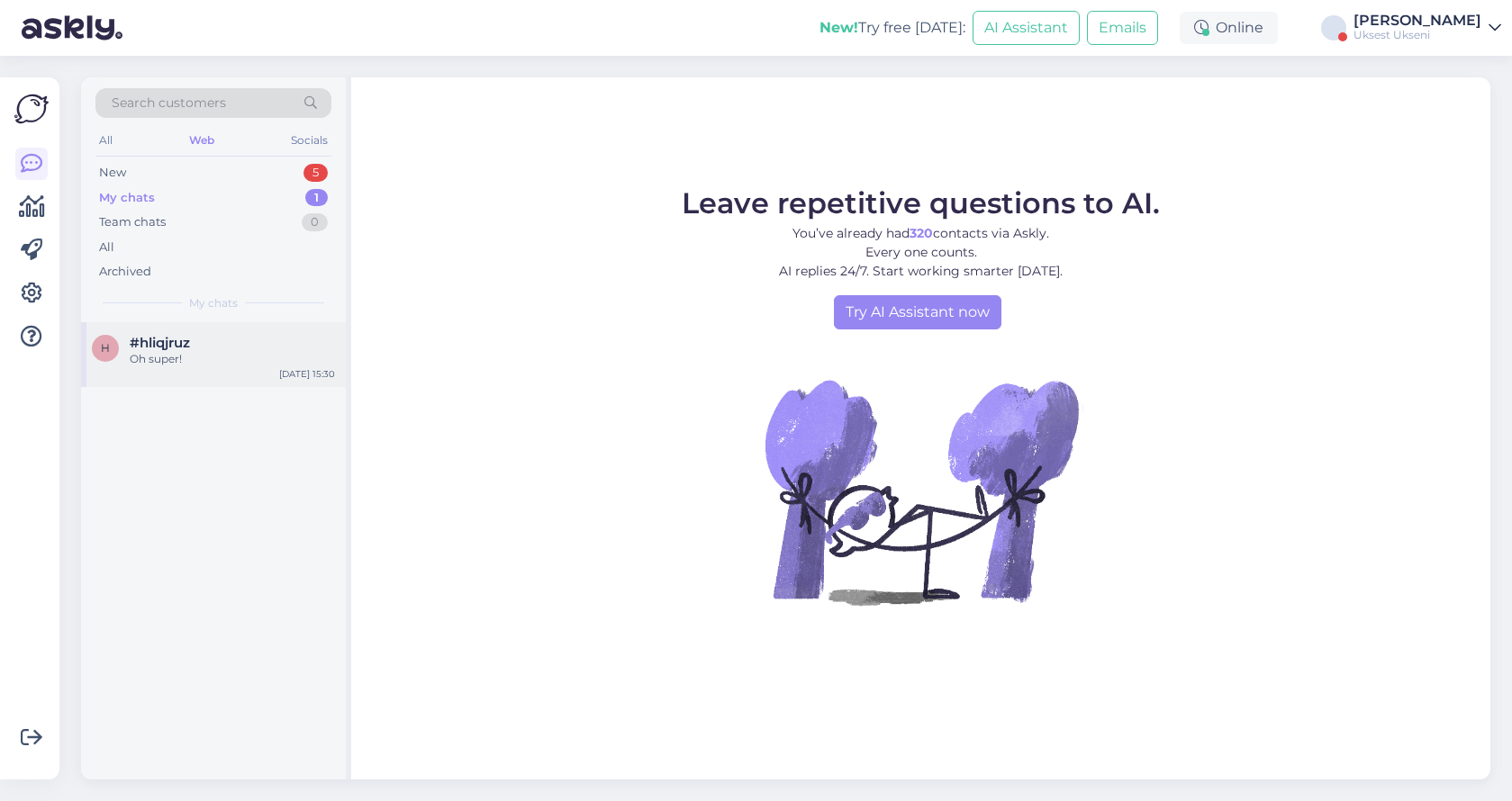
click at [169, 361] on div "Oh super!" at bounding box center [232, 359] width 205 height 16
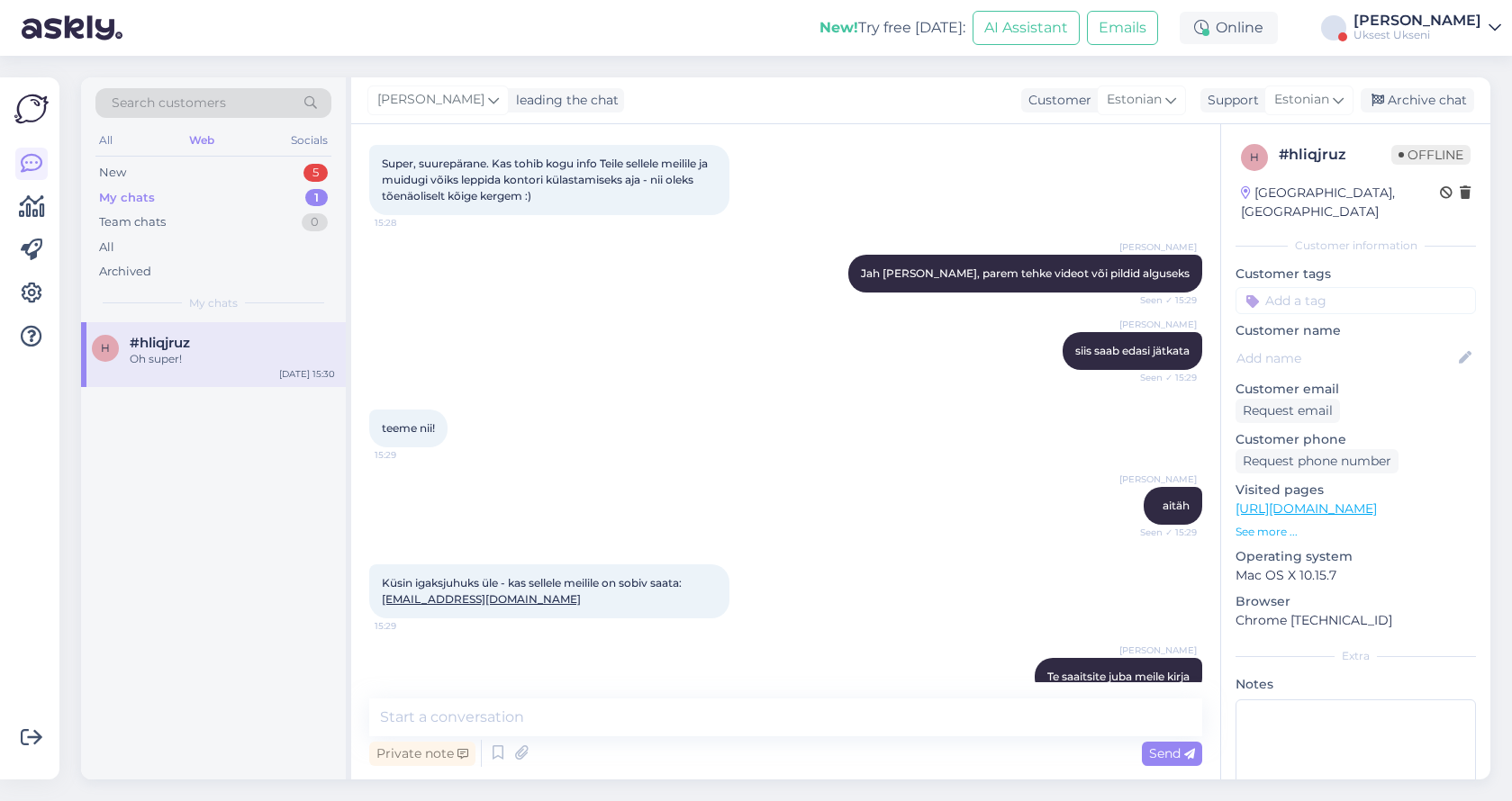
scroll to position [1536, 0]
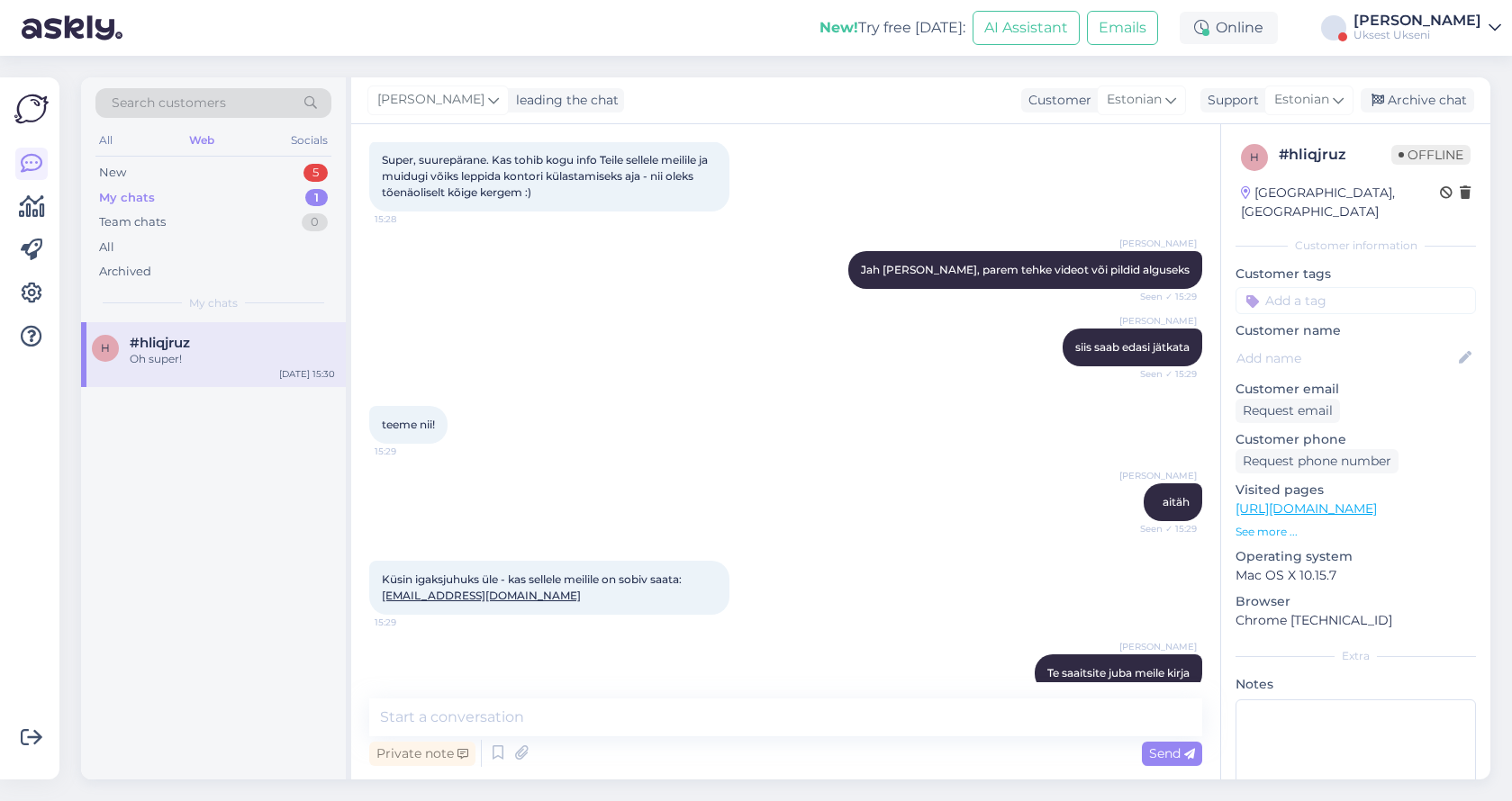
click at [1455, 32] on div "Uksest Ukseni" at bounding box center [1417, 35] width 128 height 15
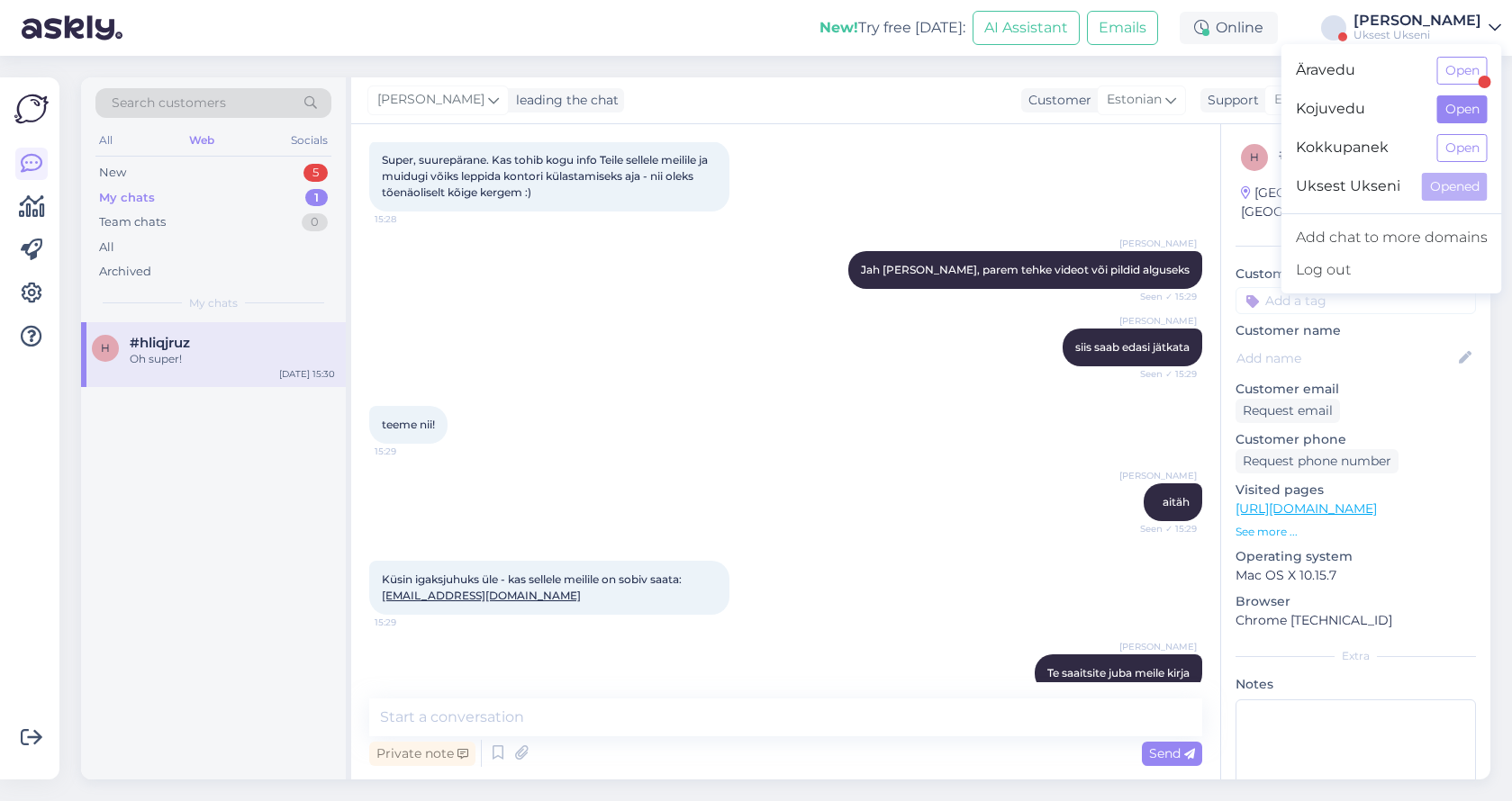
click at [1471, 103] on button "Open" at bounding box center [1462, 109] width 50 height 28
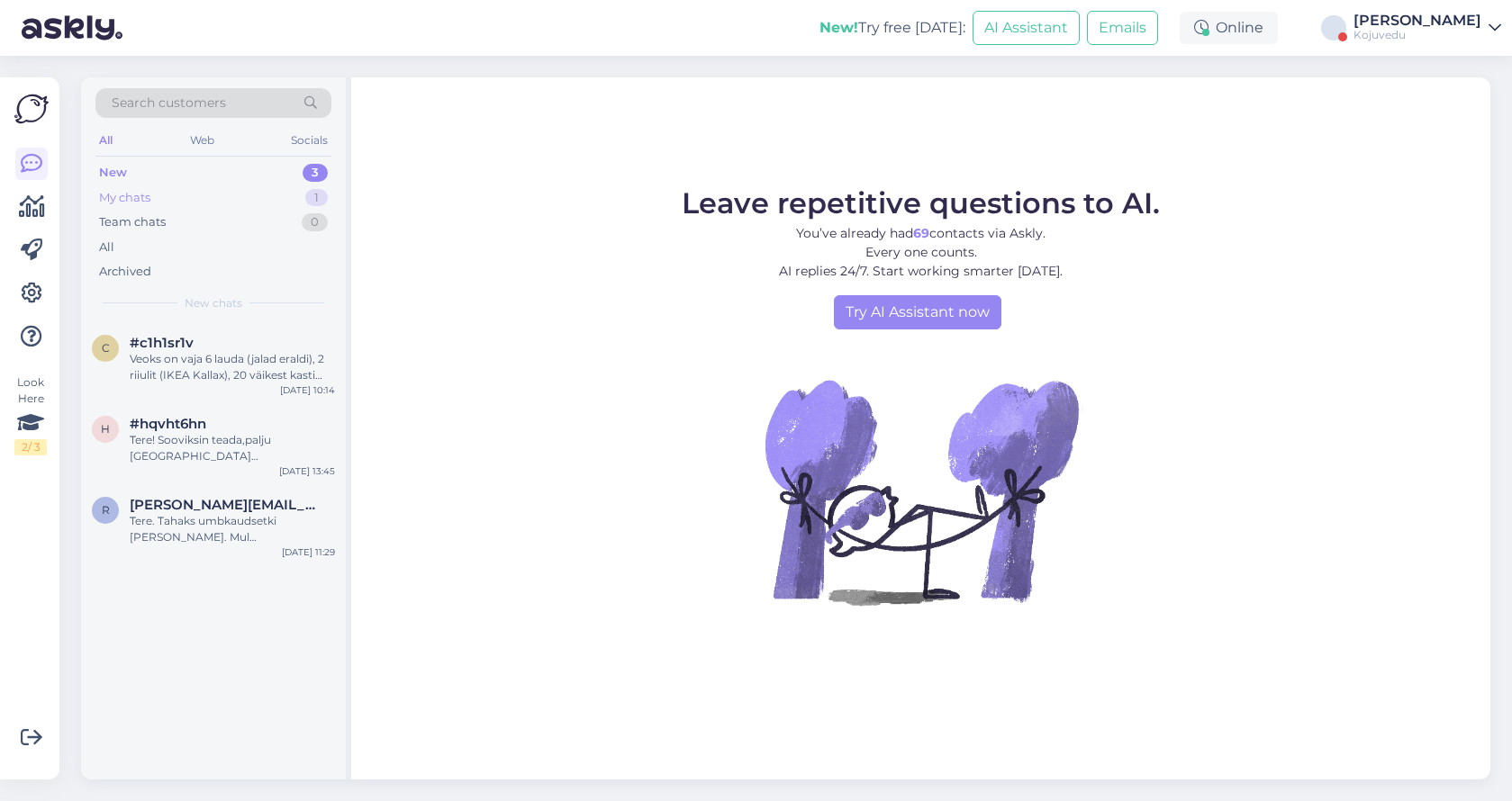
click at [149, 198] on div "My chats" at bounding box center [124, 197] width 51 height 18
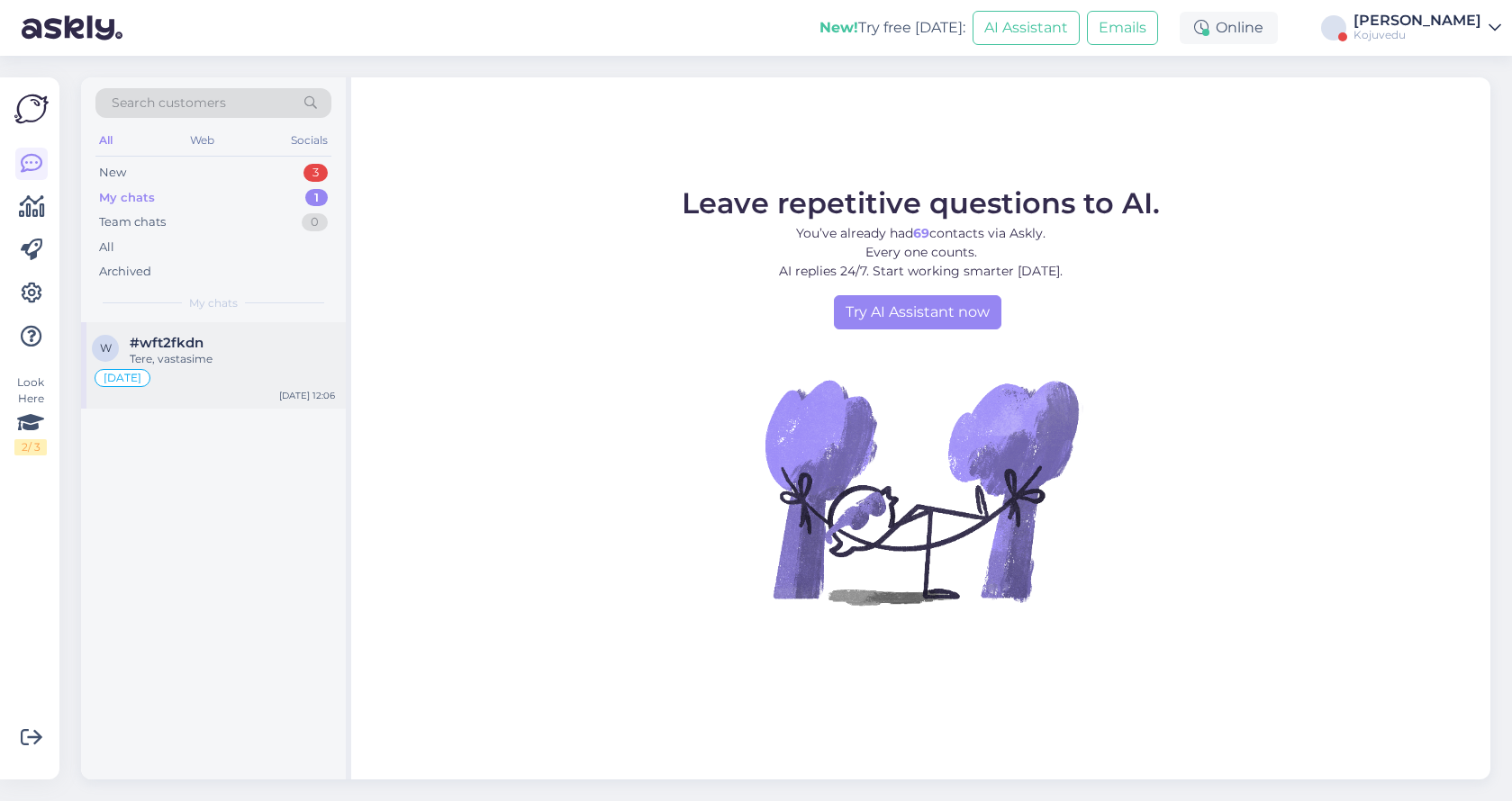
click at [196, 351] on div "Tere, vastasime" at bounding box center [232, 359] width 205 height 16
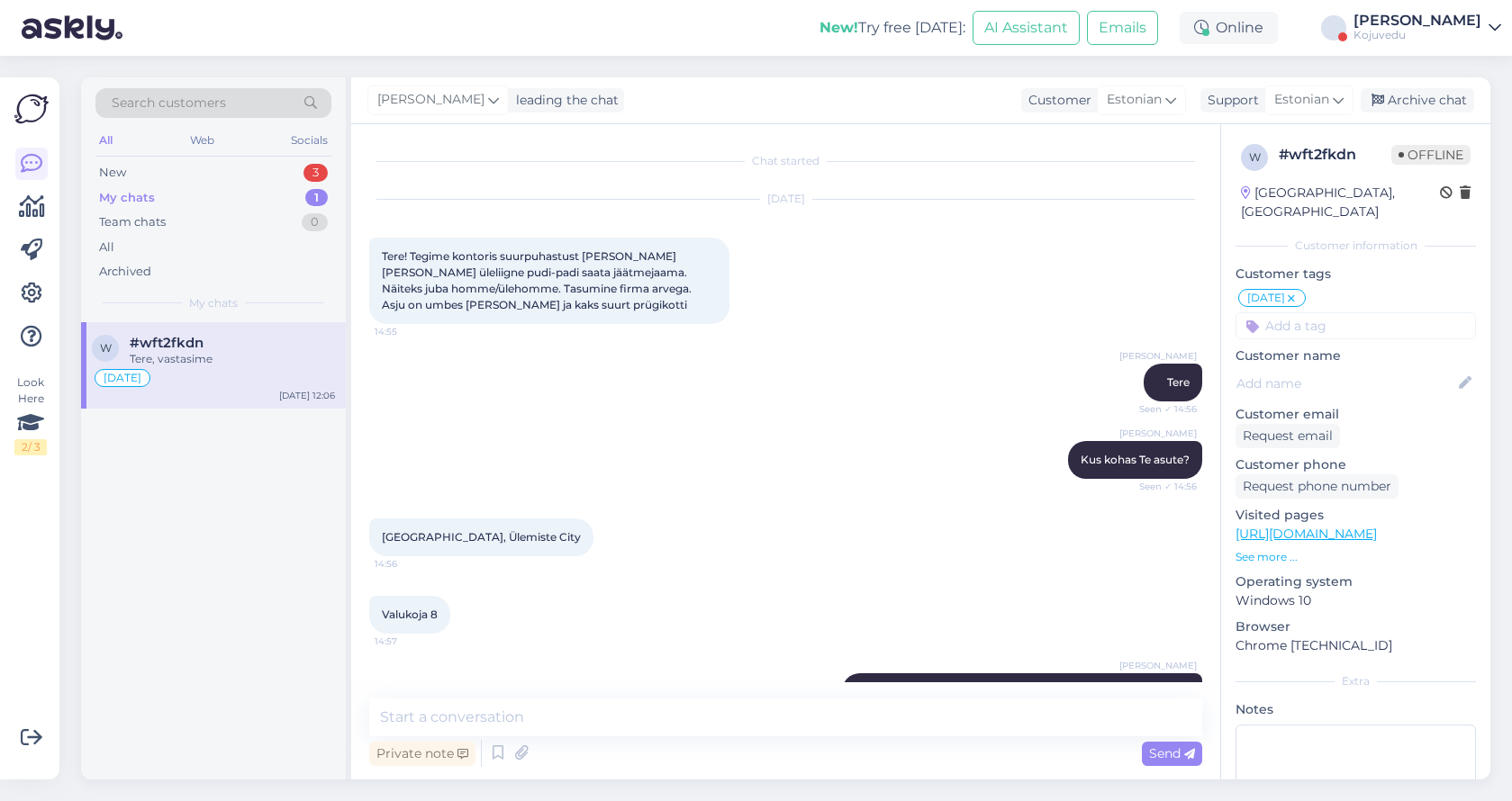
scroll to position [1303, 0]
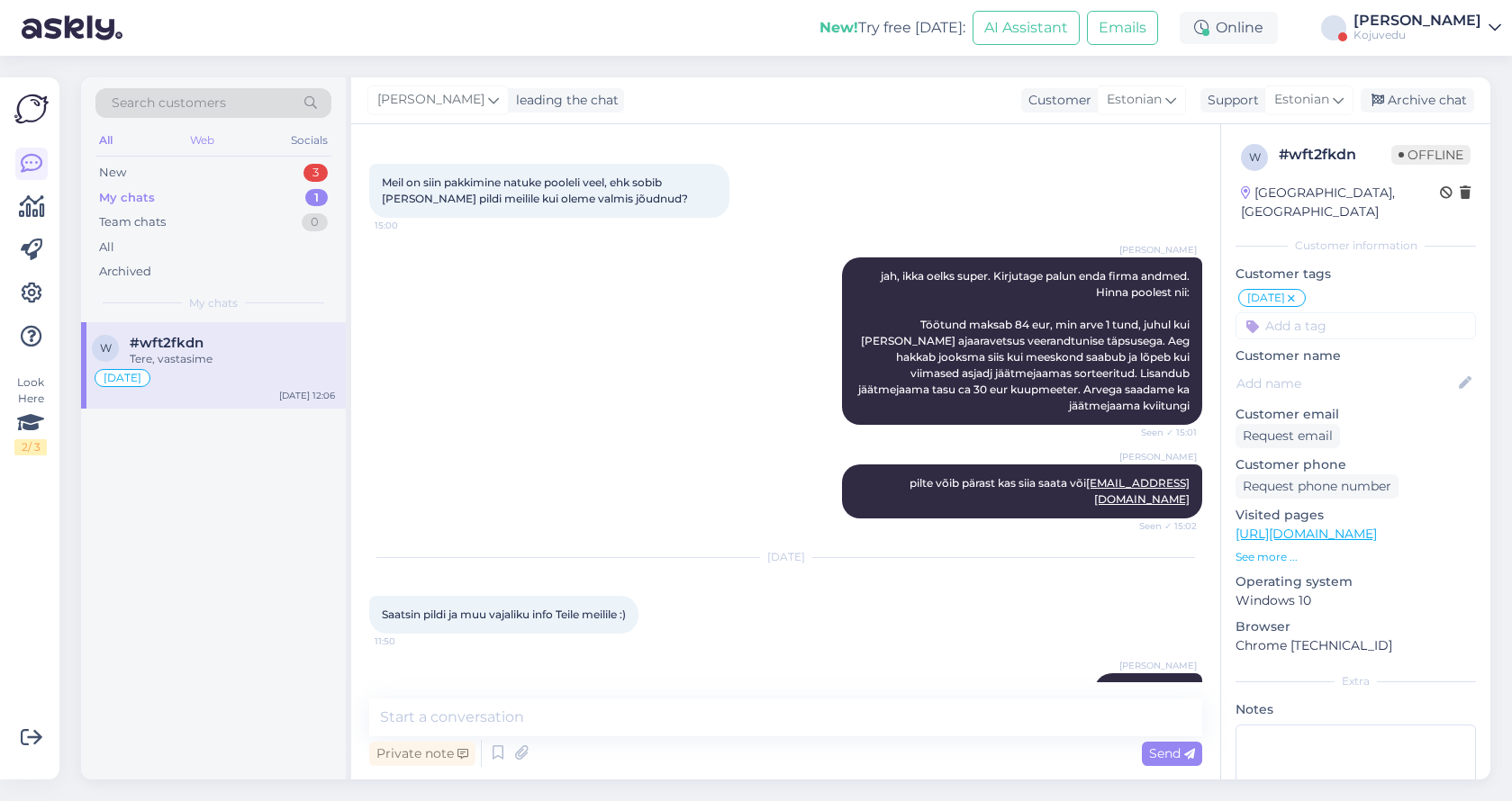
click at [197, 143] on div "Web" at bounding box center [202, 140] width 32 height 23
click at [304, 144] on div "Socials" at bounding box center [310, 140] width 45 height 23
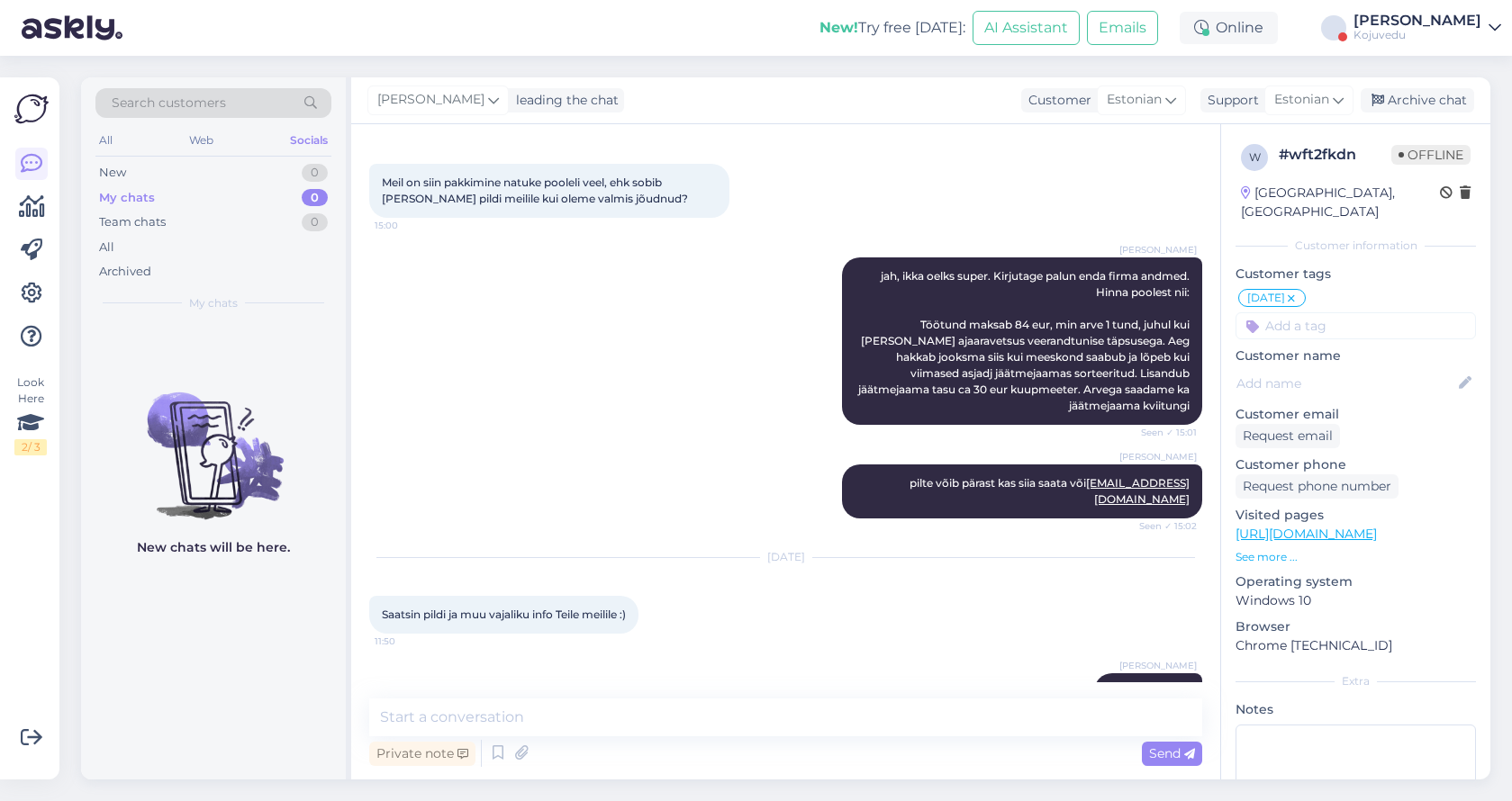
click at [1442, 25] on div "[PERSON_NAME]" at bounding box center [1417, 20] width 128 height 15
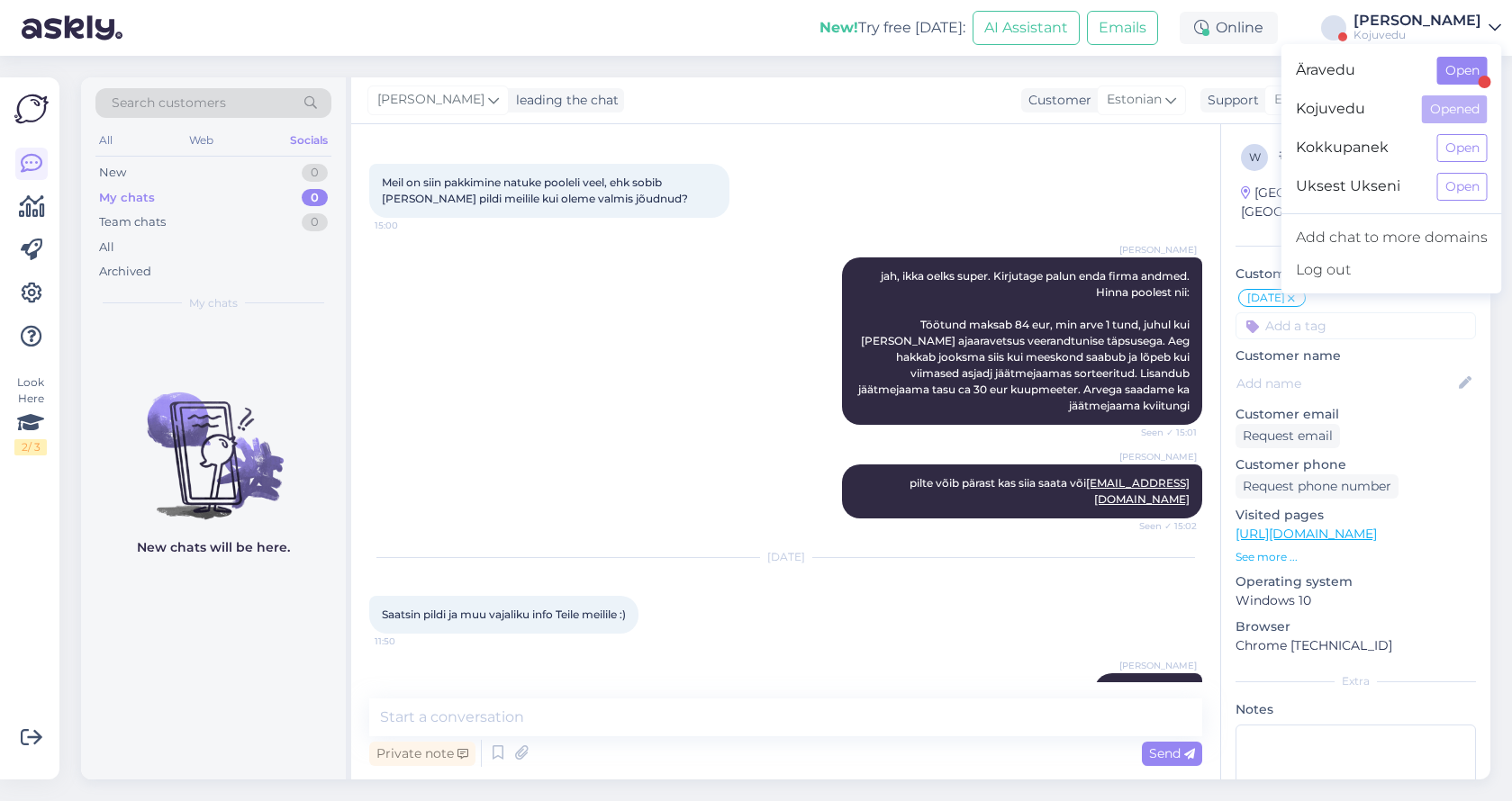
click at [1445, 70] on button "Open" at bounding box center [1462, 71] width 50 height 28
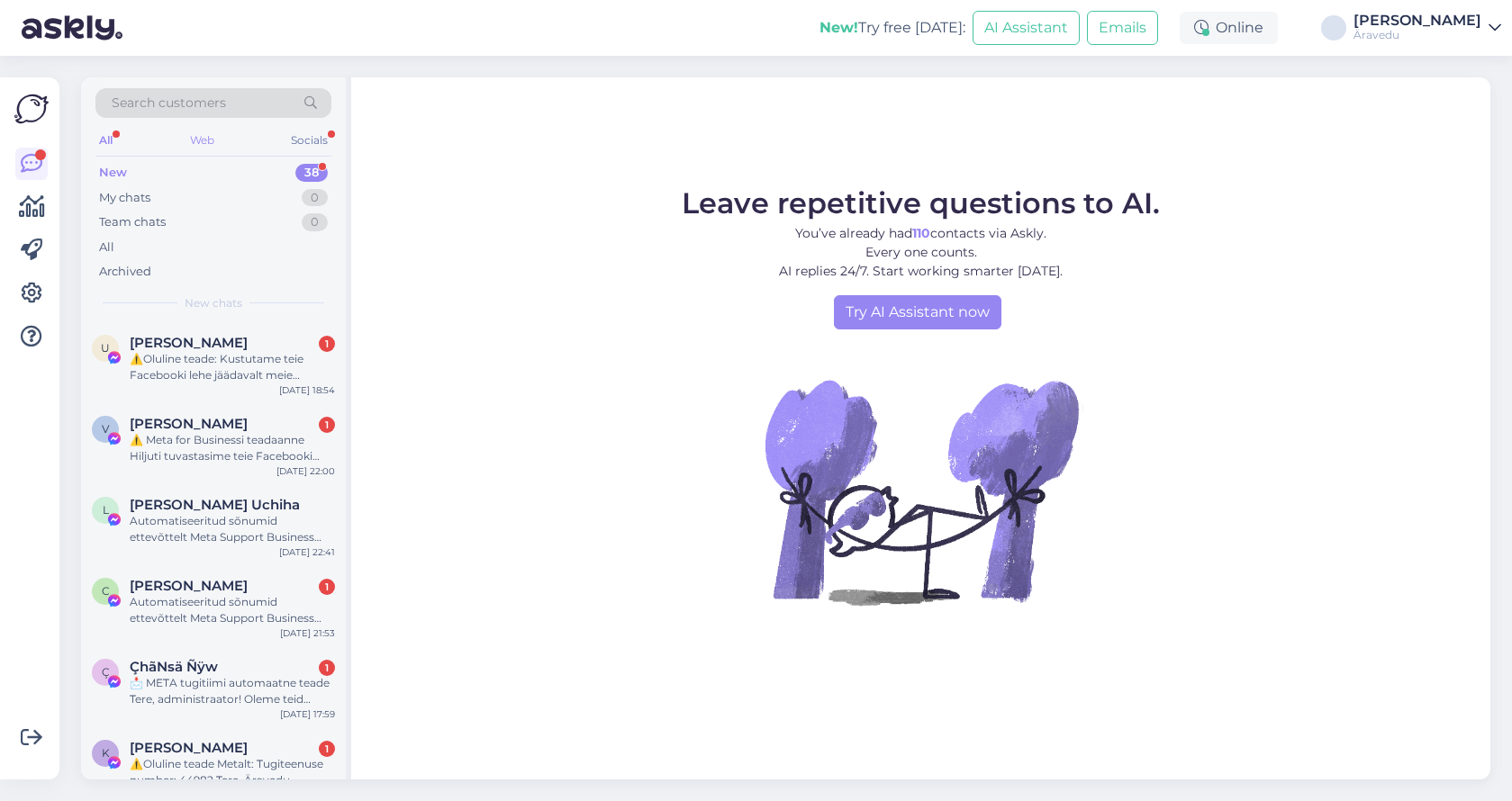
click at [195, 151] on div "Web" at bounding box center [202, 140] width 32 height 23
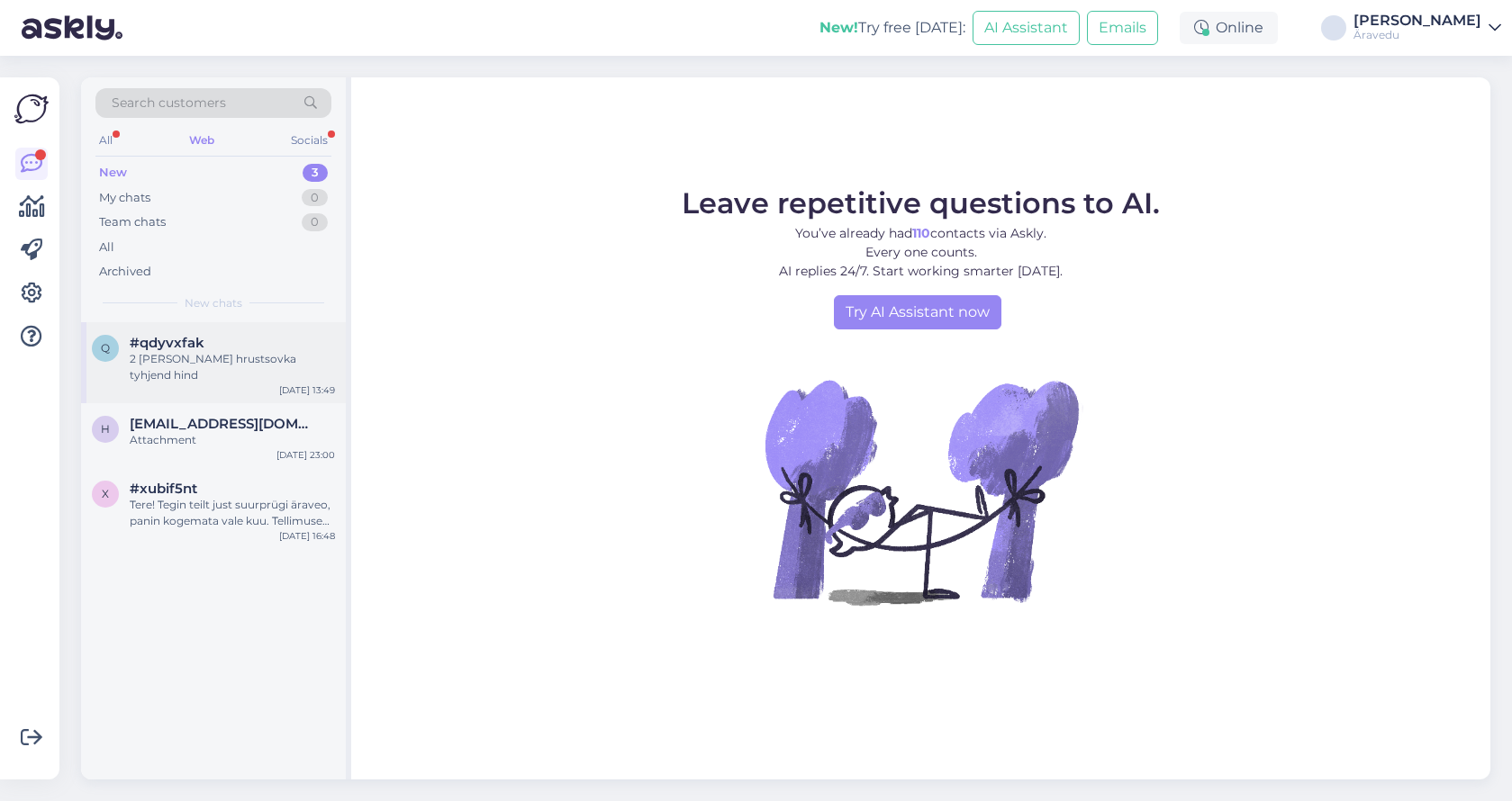
click at [212, 342] on div "#qdyvxfak" at bounding box center [232, 342] width 205 height 16
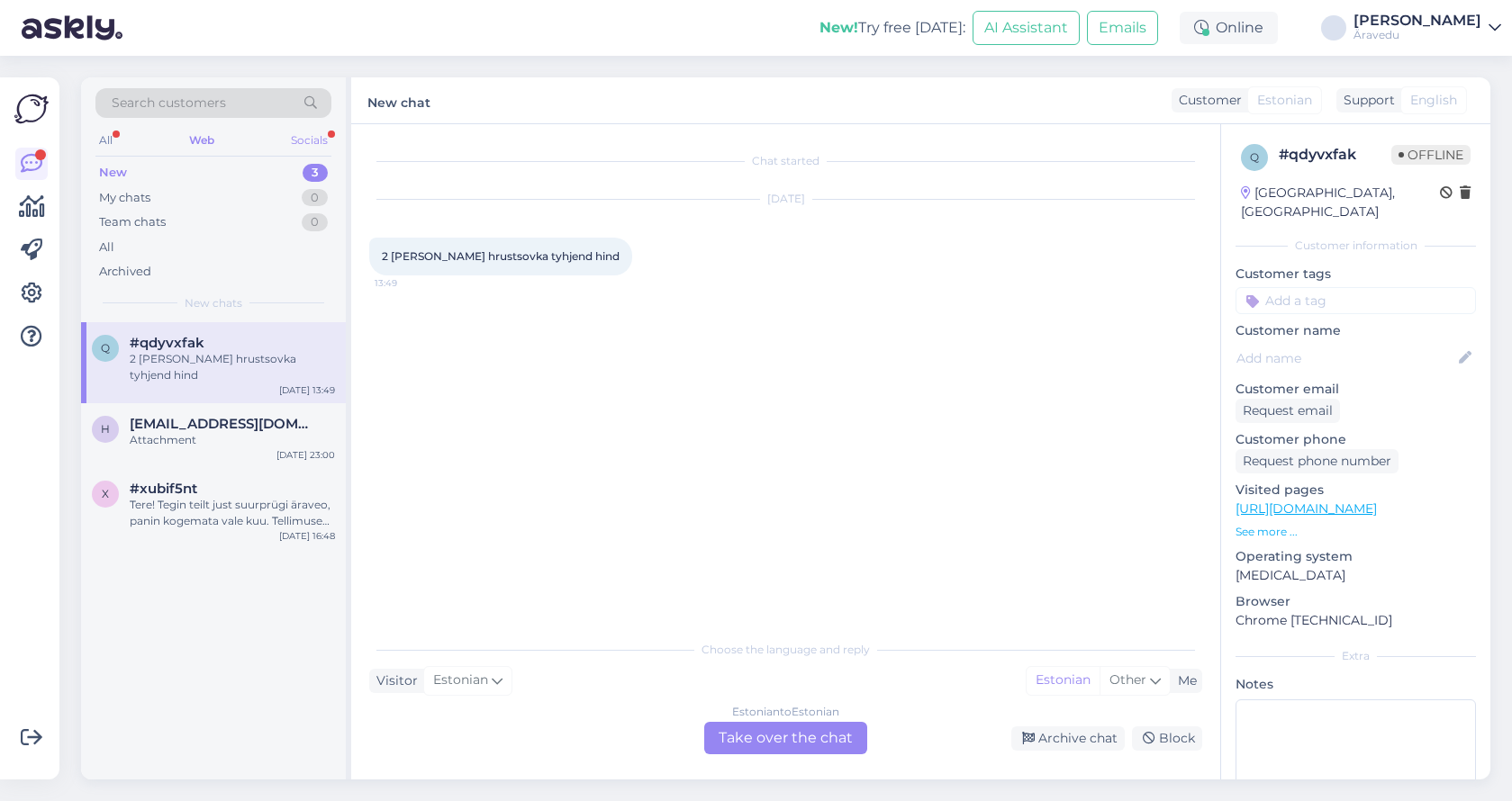
click at [309, 138] on div "Socials" at bounding box center [310, 140] width 45 height 23
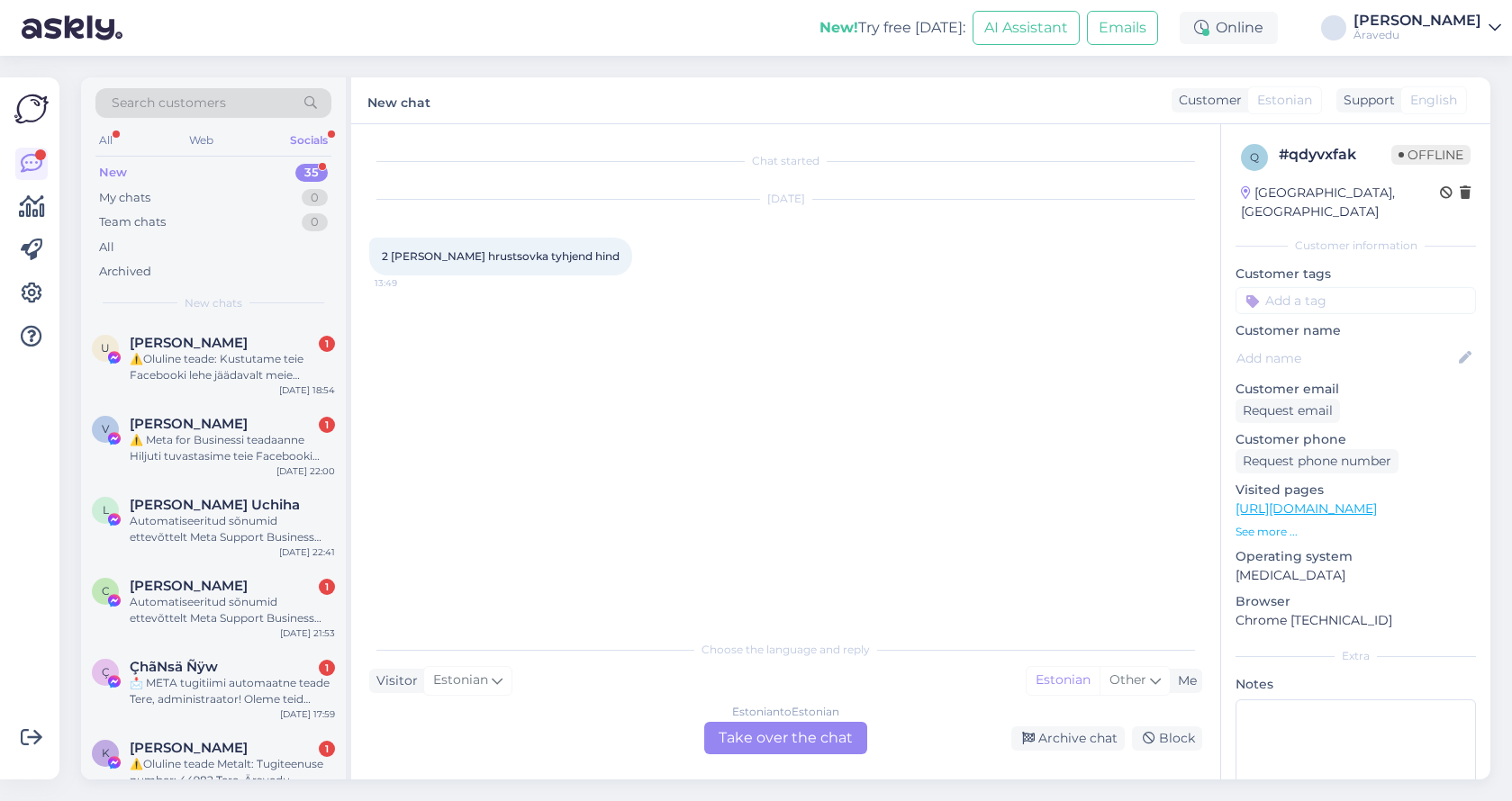
click at [1458, 23] on div "[PERSON_NAME]" at bounding box center [1417, 20] width 128 height 15
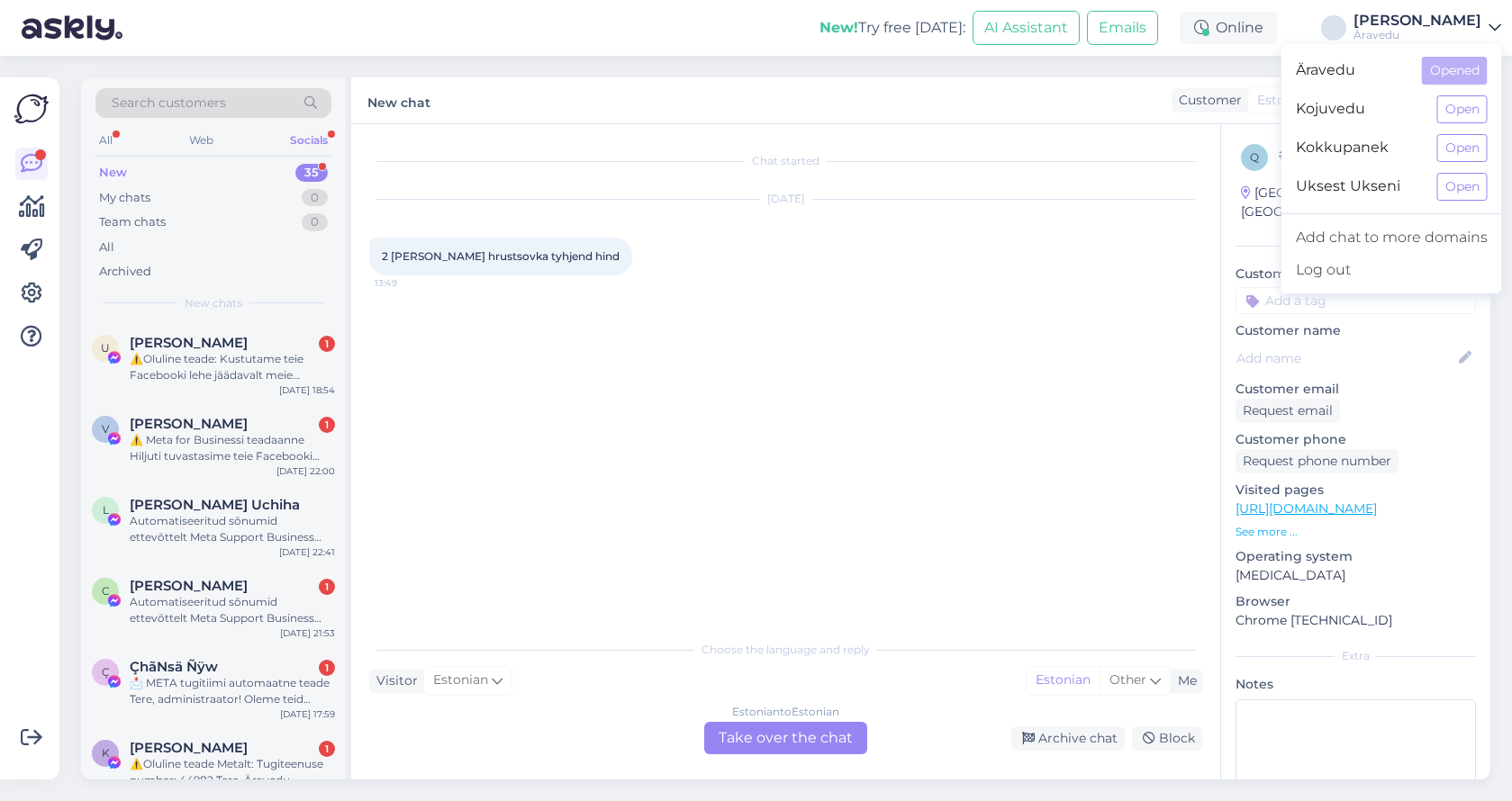
click at [1464, 172] on div "Uksest Ukseni Open" at bounding box center [1392, 187] width 221 height 39
click at [1450, 195] on button "Open" at bounding box center [1462, 187] width 50 height 28
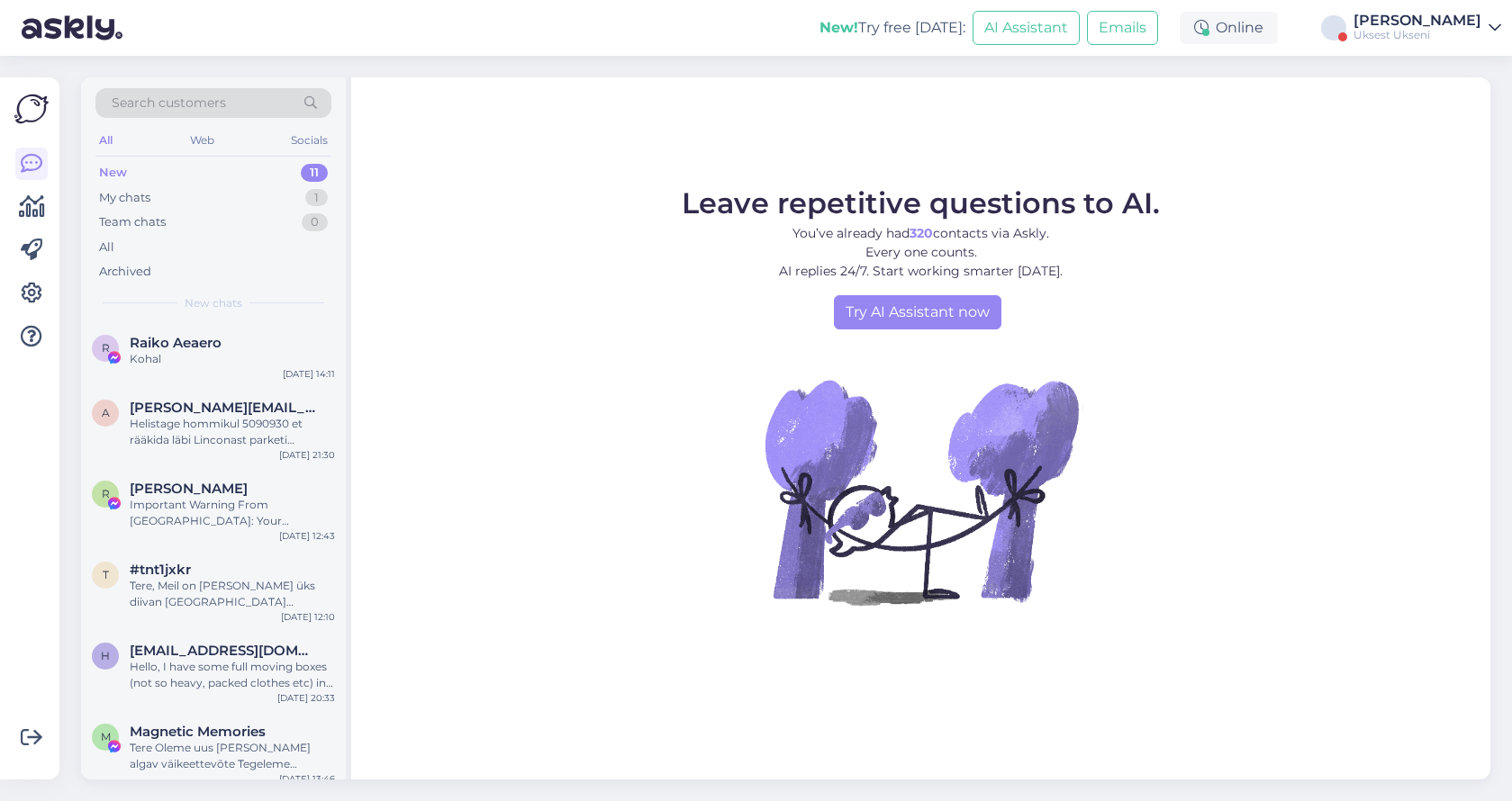
scroll to position [0, 0]
click at [136, 195] on div "My chats" at bounding box center [124, 197] width 51 height 18
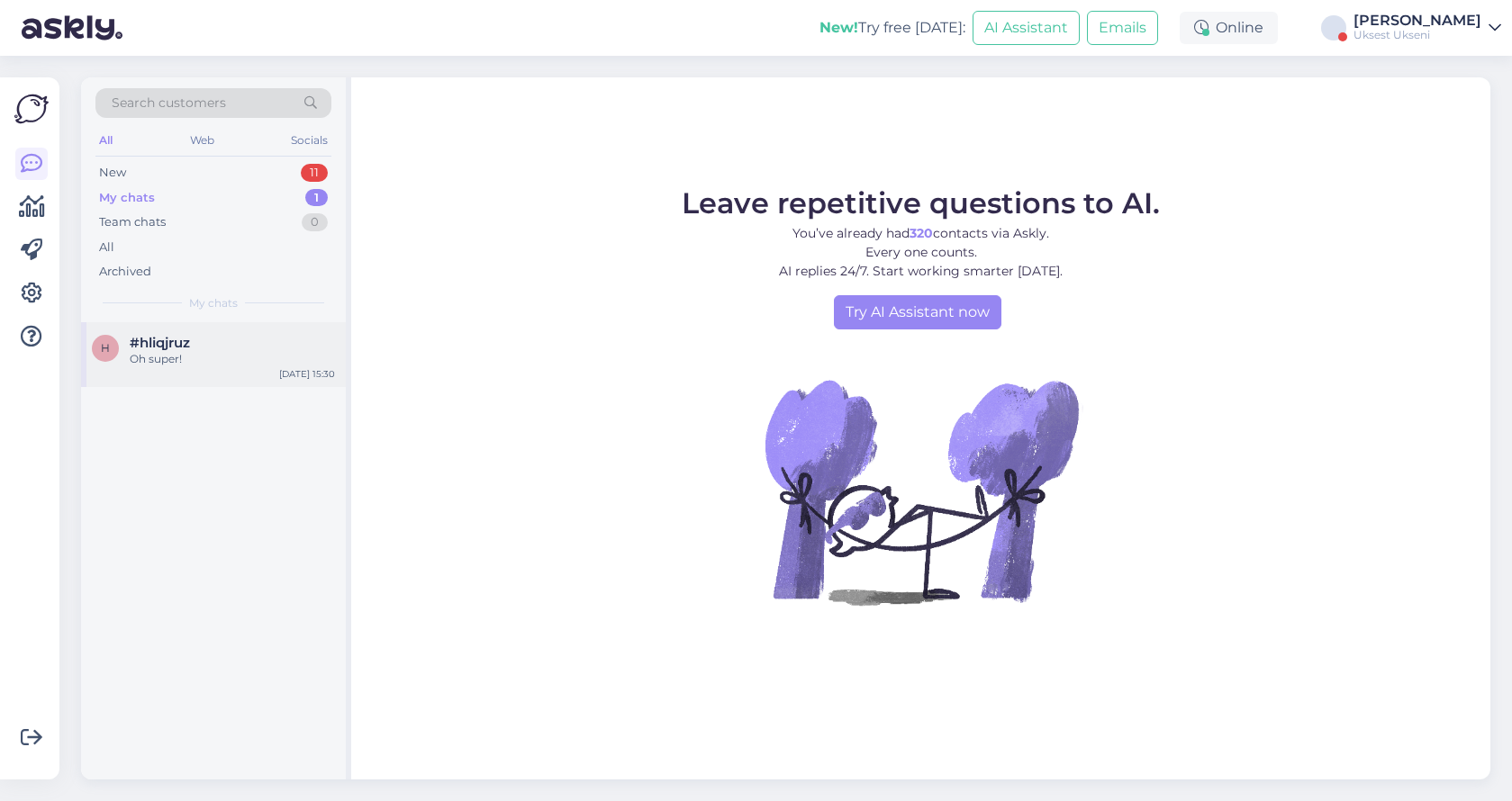
click at [162, 347] on span "#hliqjruz" at bounding box center [160, 342] width 60 height 16
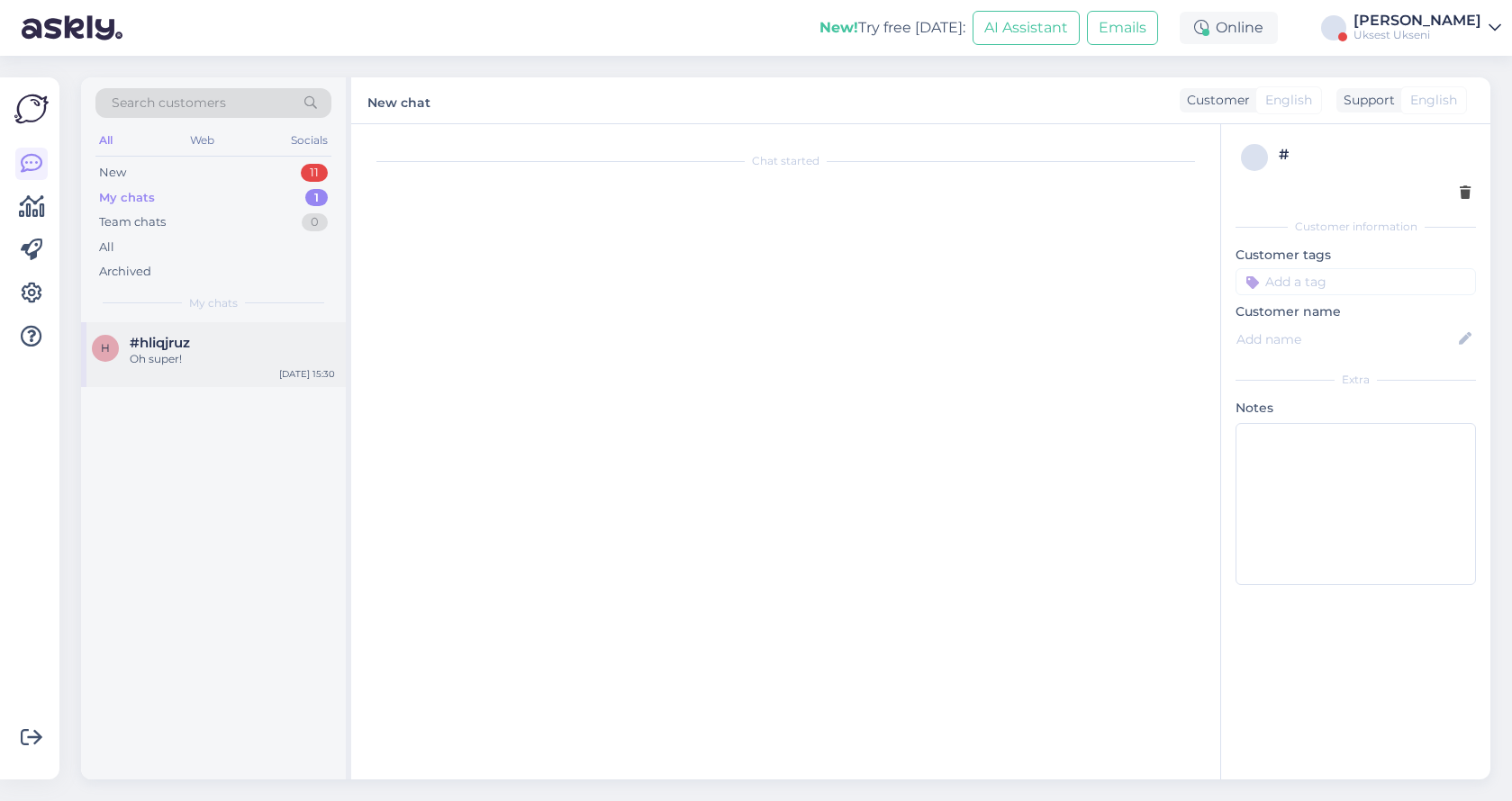
scroll to position [1908, 0]
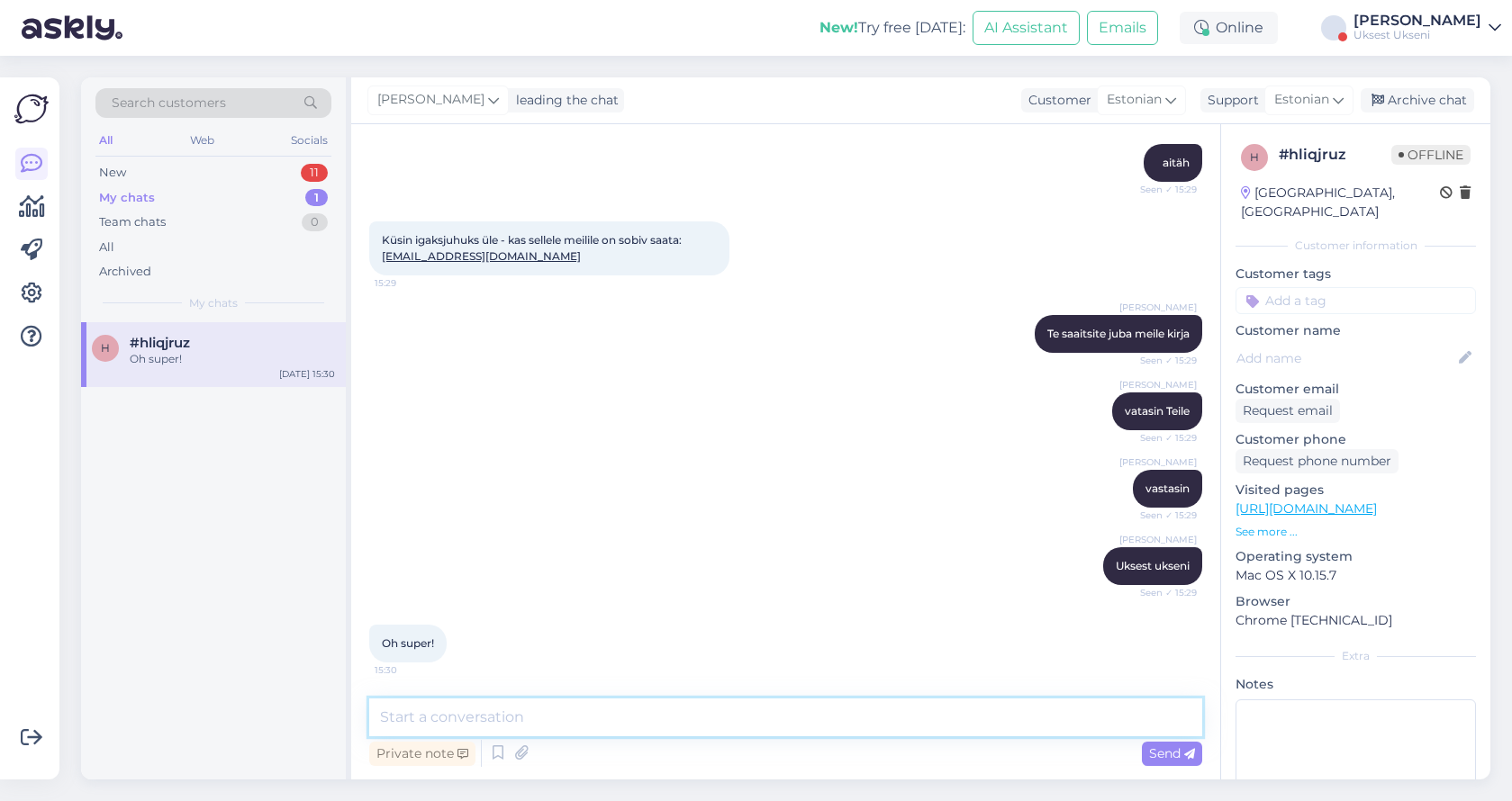
click at [478, 729] on textarea at bounding box center [785, 717] width 832 height 38
click at [122, 242] on div "All" at bounding box center [214, 248] width 236 height 25
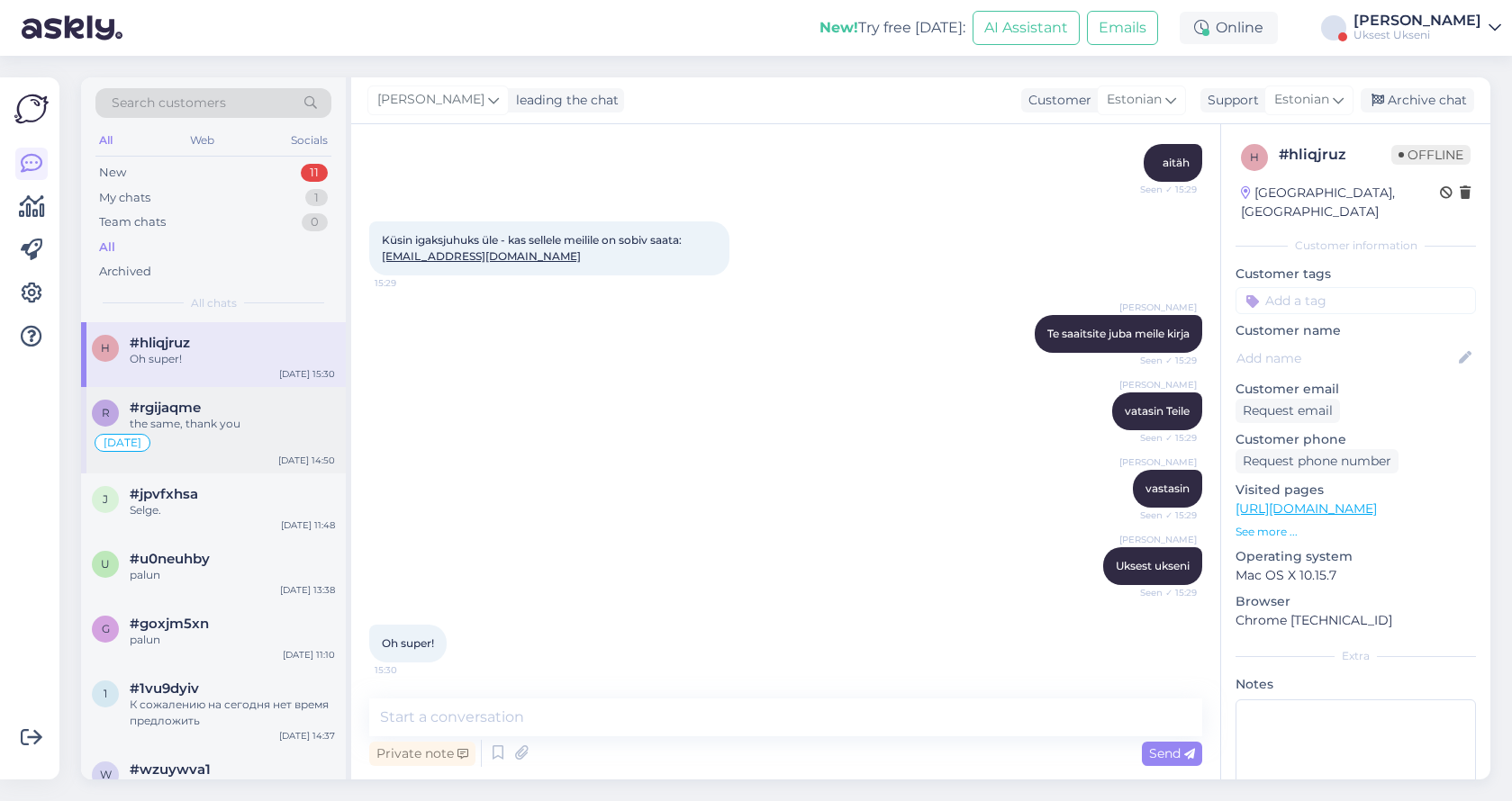
click at [219, 416] on div "the same, thank you" at bounding box center [232, 424] width 205 height 16
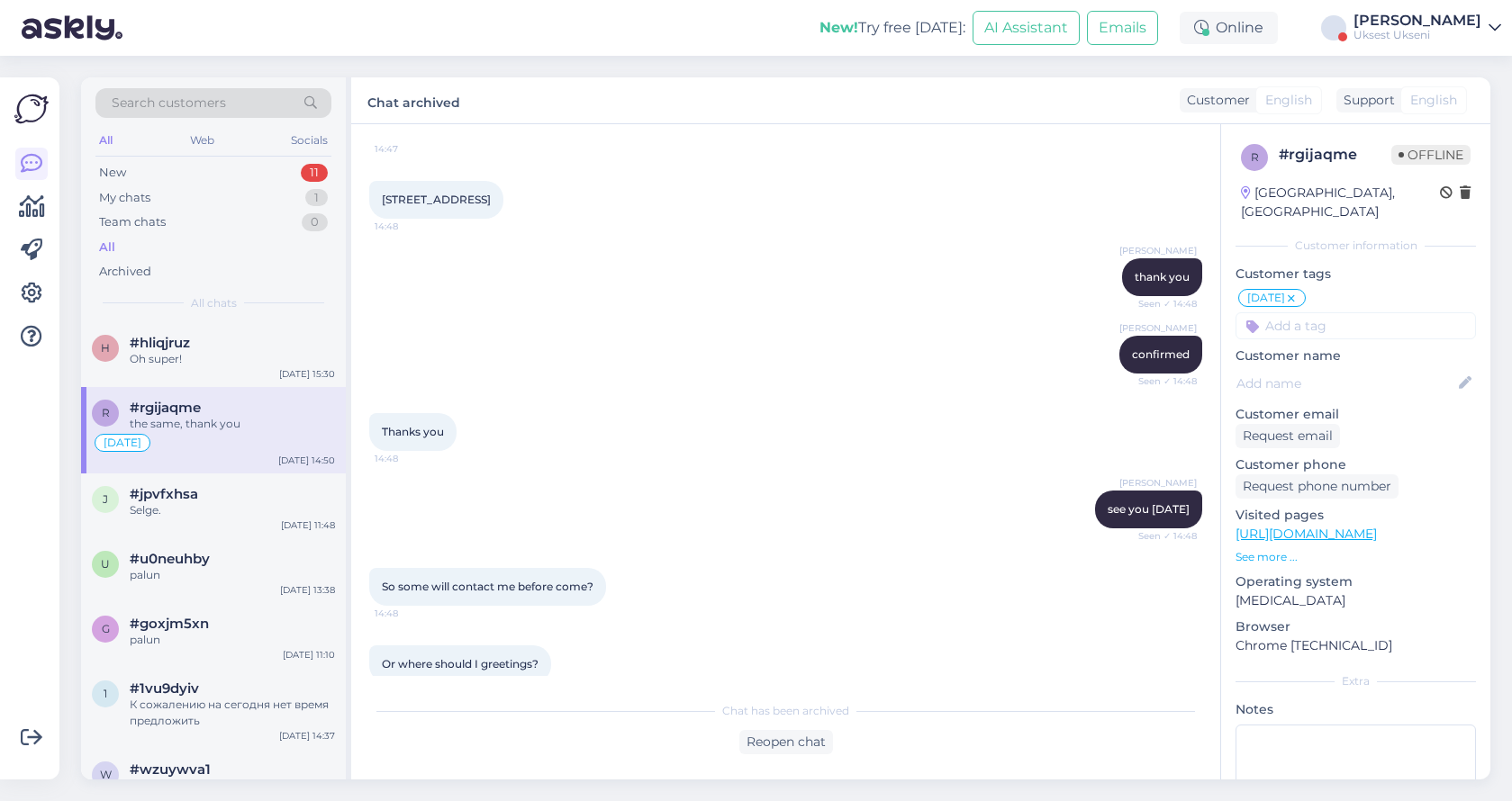
scroll to position [5550, 0]
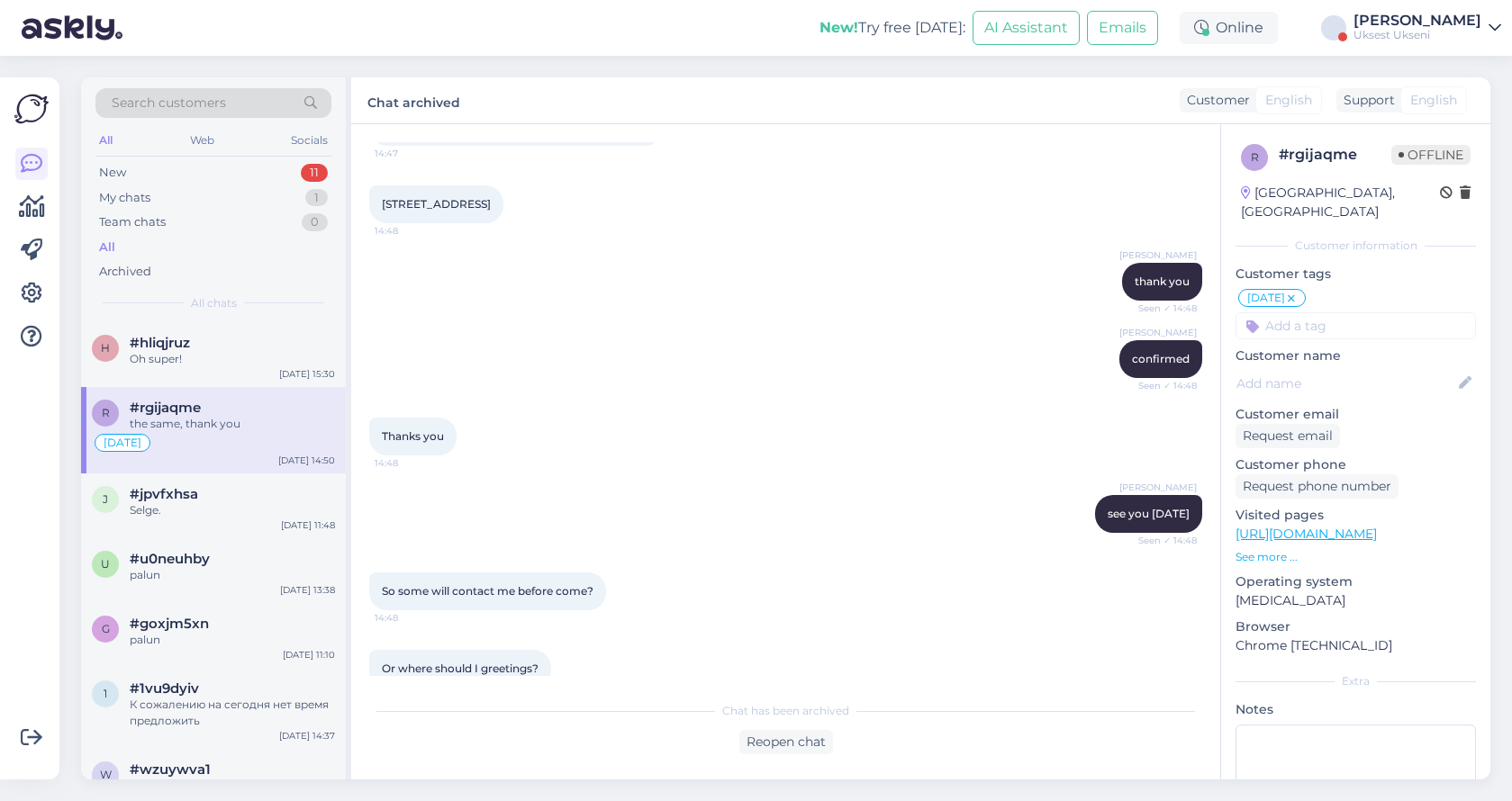
click at [1497, 30] on icon at bounding box center [1495, 27] width 13 height 15
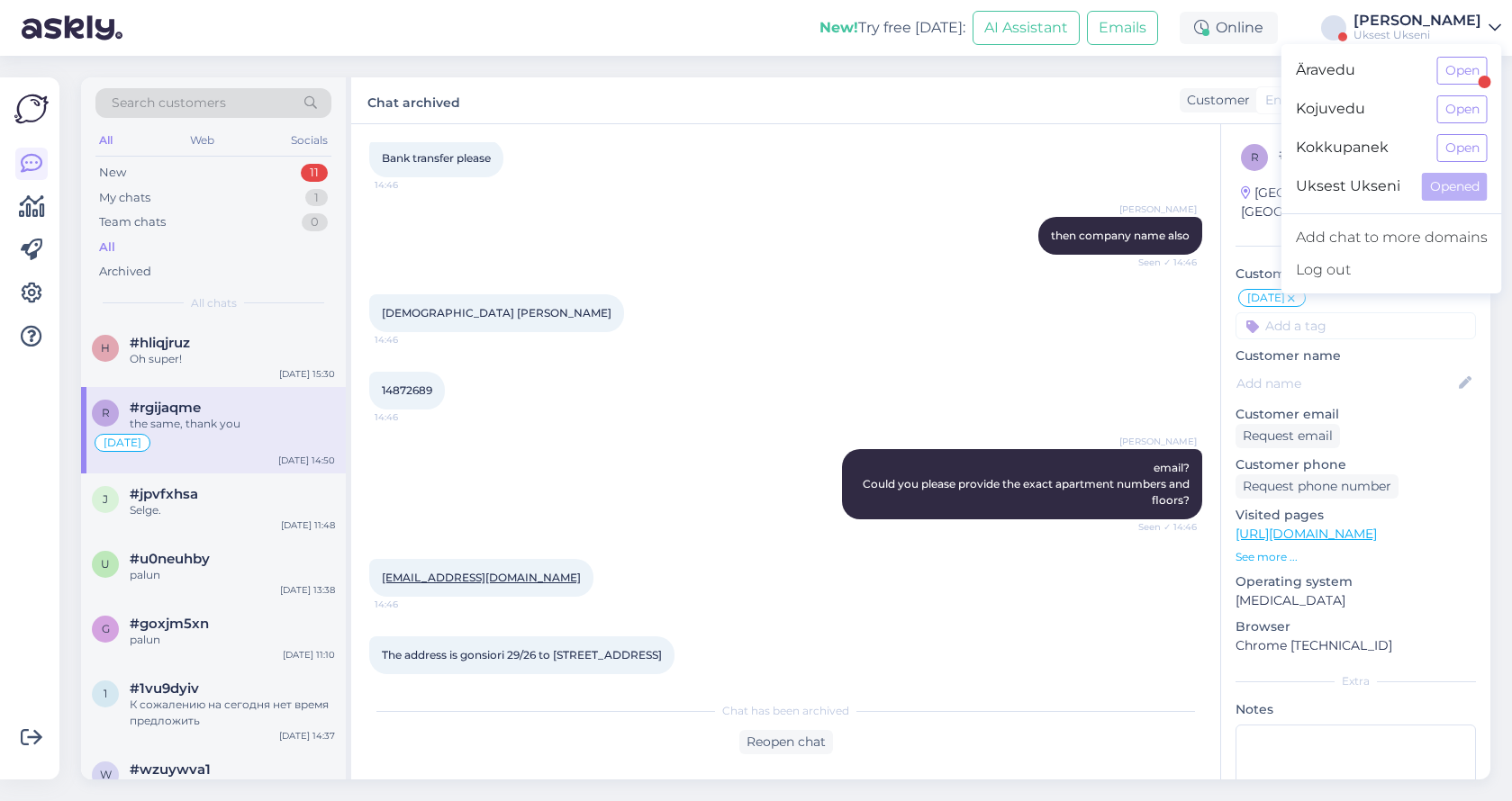
scroll to position [4799, 0]
